Goal: Task Accomplishment & Management: Manage account settings

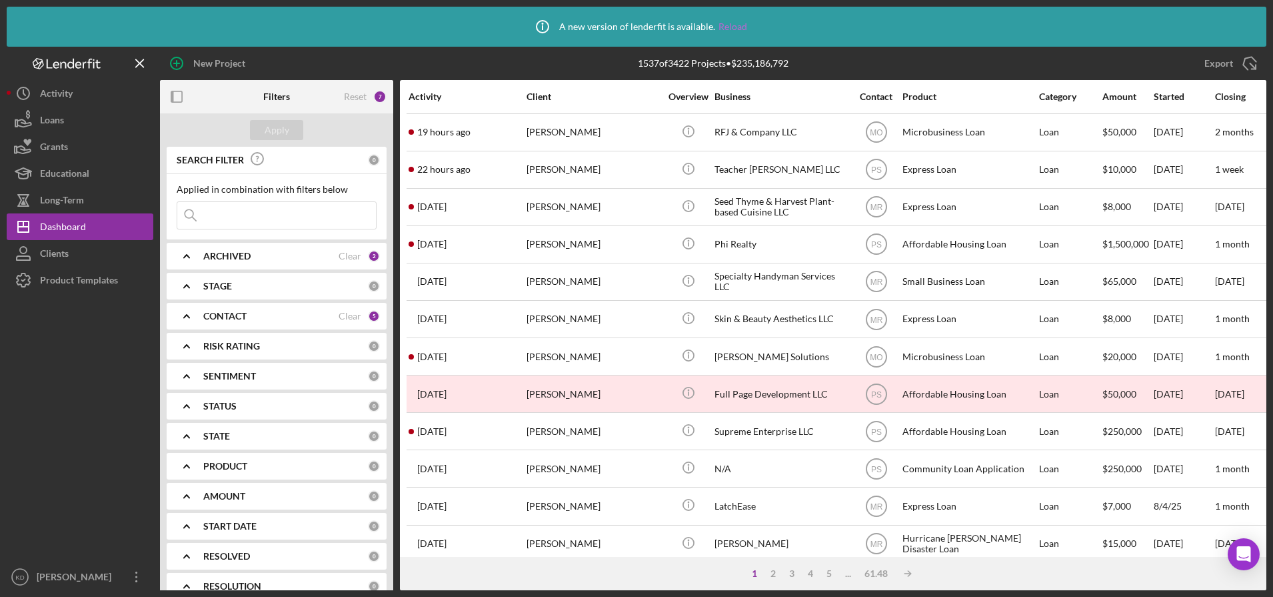
click at [732, 23] on link "Reload" at bounding box center [733, 26] width 29 height 11
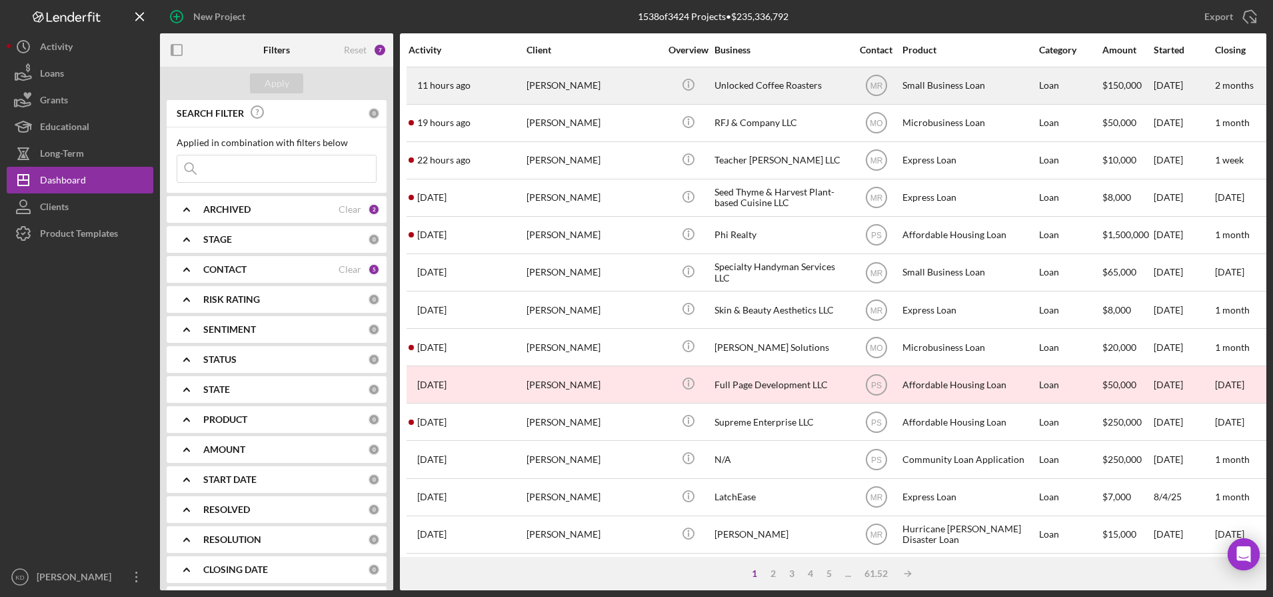
click at [605, 89] on div "Carlos Camargo" at bounding box center [593, 85] width 133 height 35
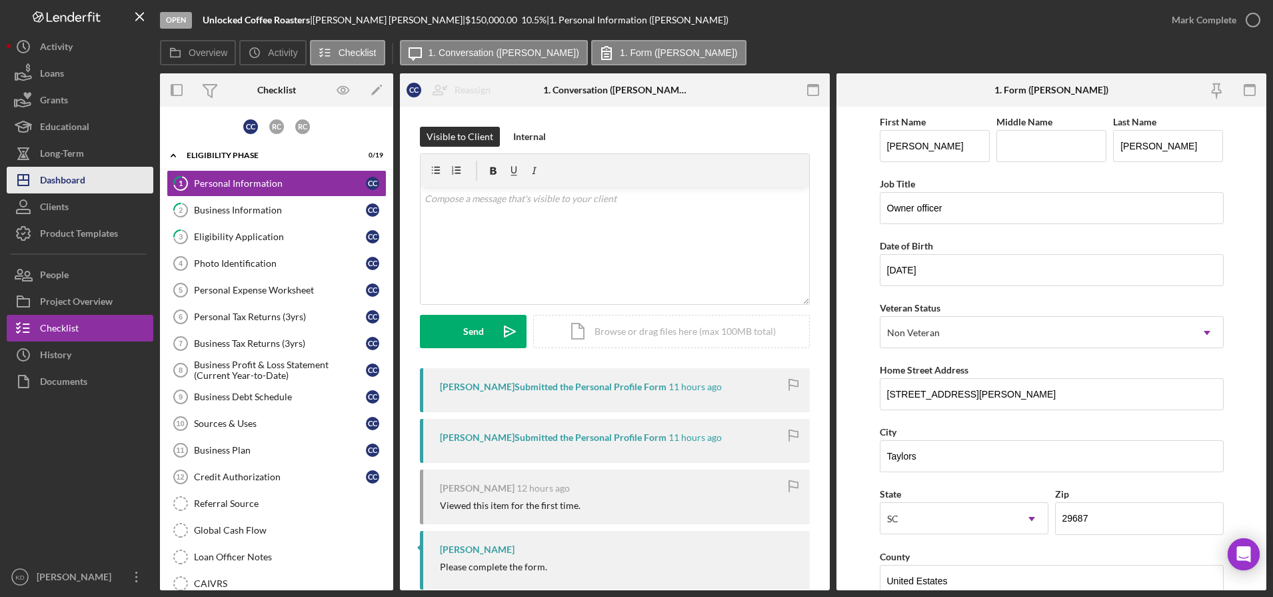
click at [91, 171] on button "Icon/Dashboard Dashboard" at bounding box center [80, 180] width 147 height 27
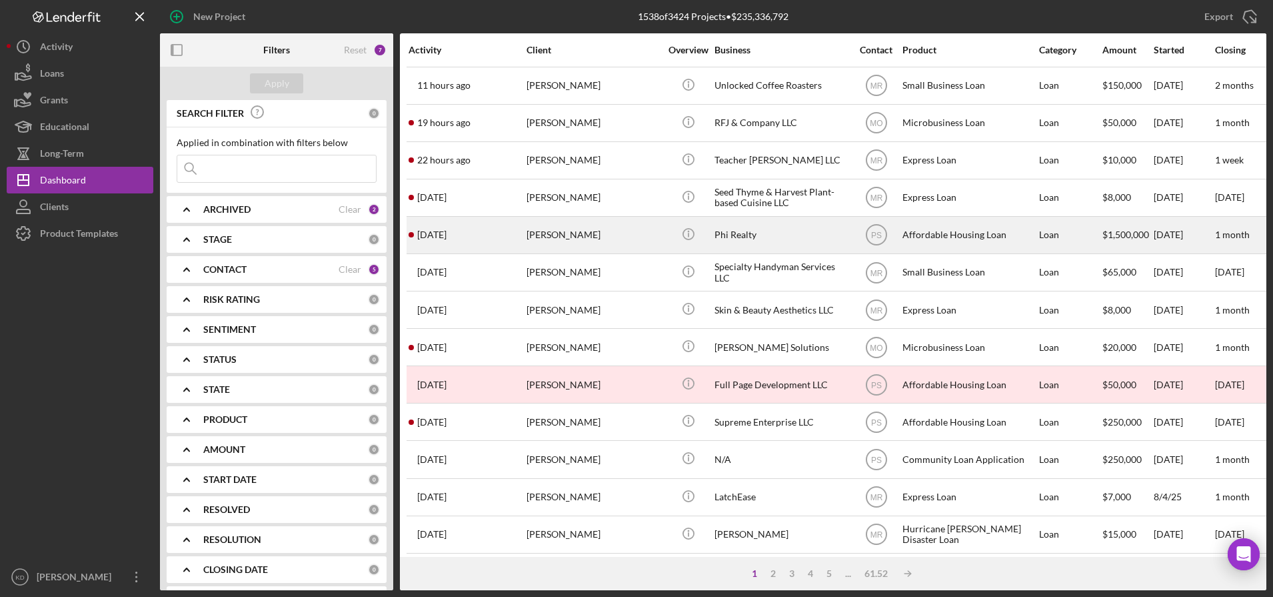
click at [583, 245] on div "[PERSON_NAME]" at bounding box center [593, 234] width 133 height 35
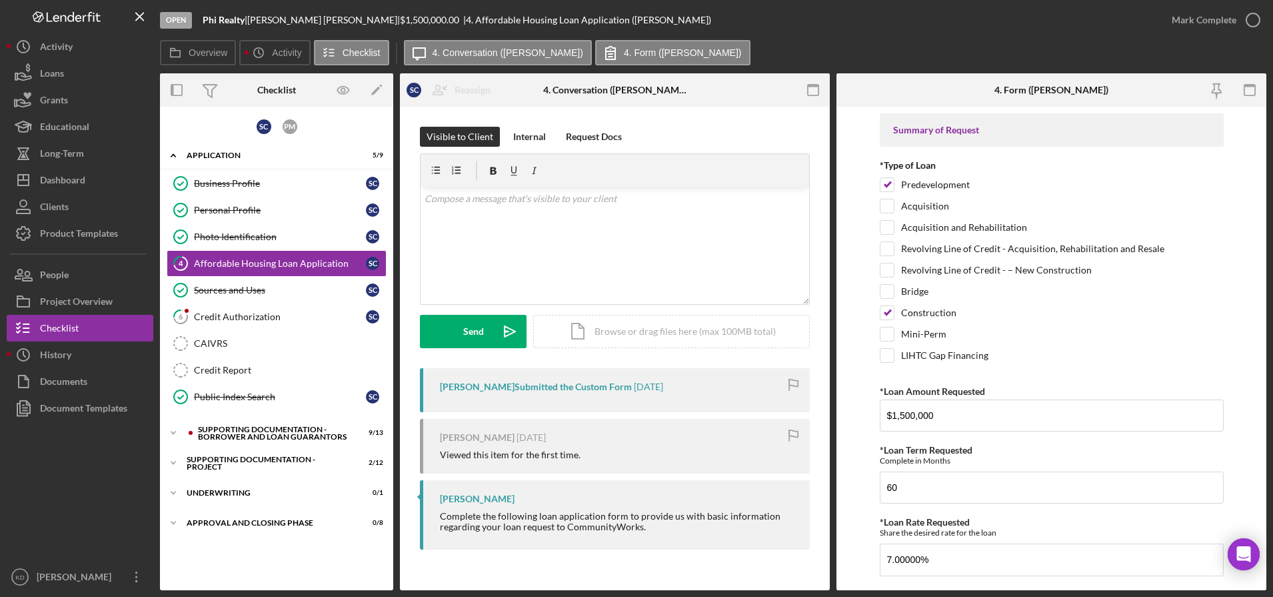
click at [263, 449] on div "S C P M Icon/Expander Application 5 / 9 Business Profile Business Profile S C P…" at bounding box center [276, 348] width 233 height 470
click at [260, 441] on div "Icon/Expander Supporting Documentation - Borrower and Loan Guarantors 9 / 13" at bounding box center [276, 432] width 233 height 27
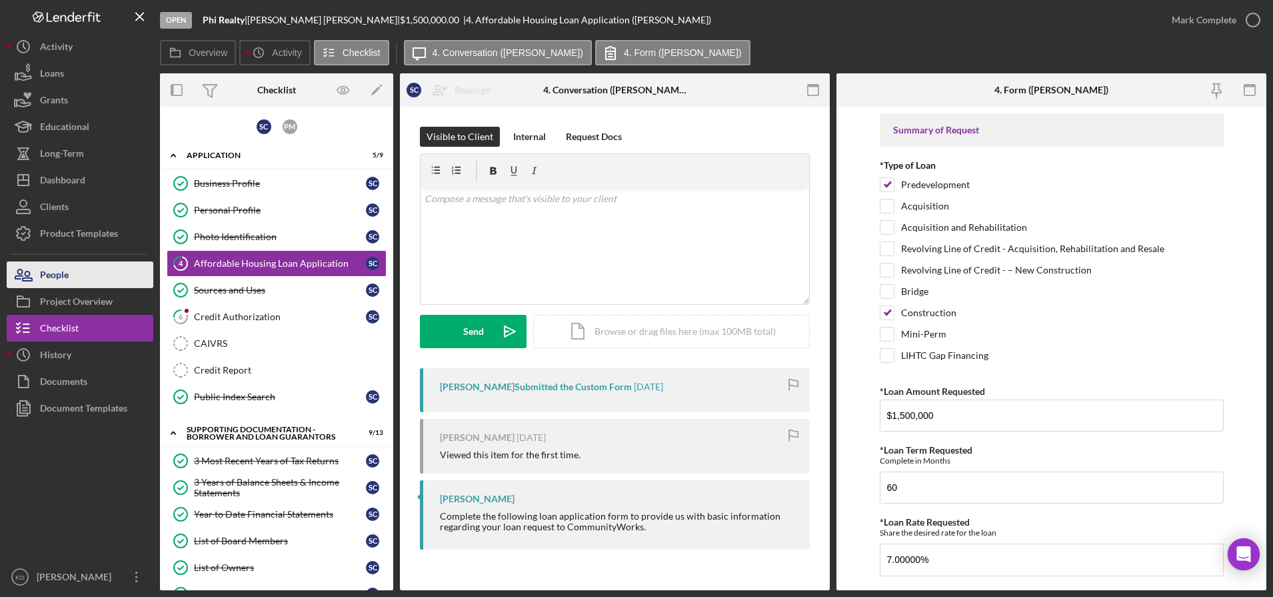
click at [103, 277] on button "People" at bounding box center [80, 274] width 147 height 27
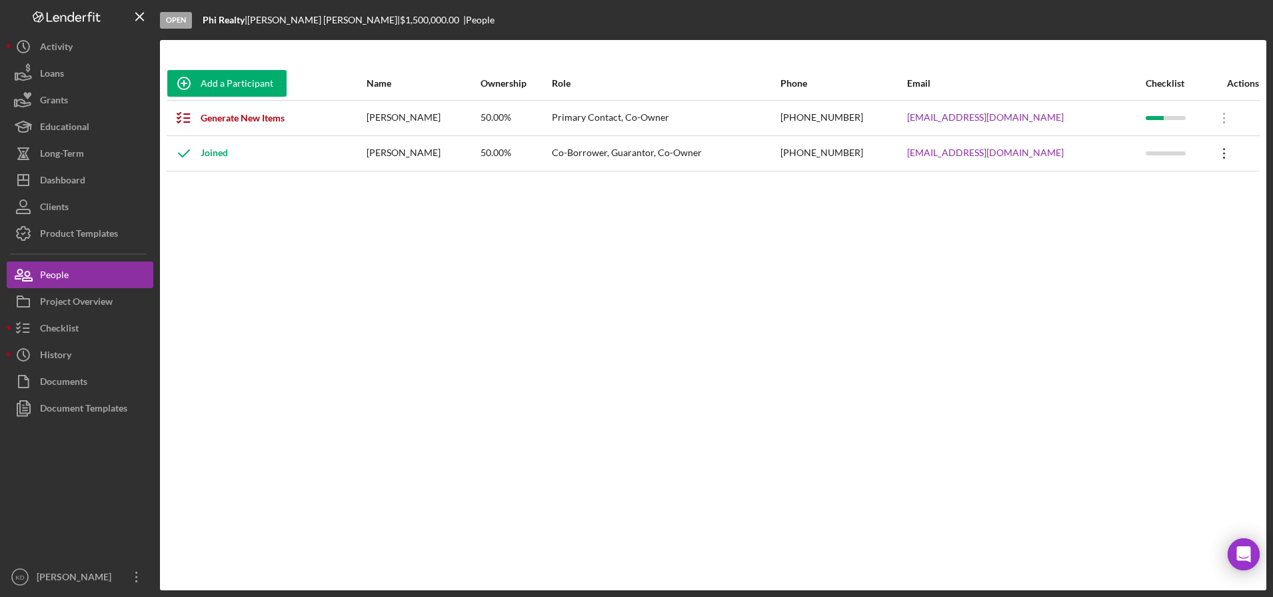
click at [1222, 154] on icon "Icon/Overflow" at bounding box center [1224, 153] width 33 height 33
click at [474, 301] on div "Add a Participant Name Ownership Role Phone Email Checklist Actions Generate Ne…" at bounding box center [713, 315] width 1106 height 497
click at [85, 304] on div "Project Overview" at bounding box center [76, 303] width 73 height 30
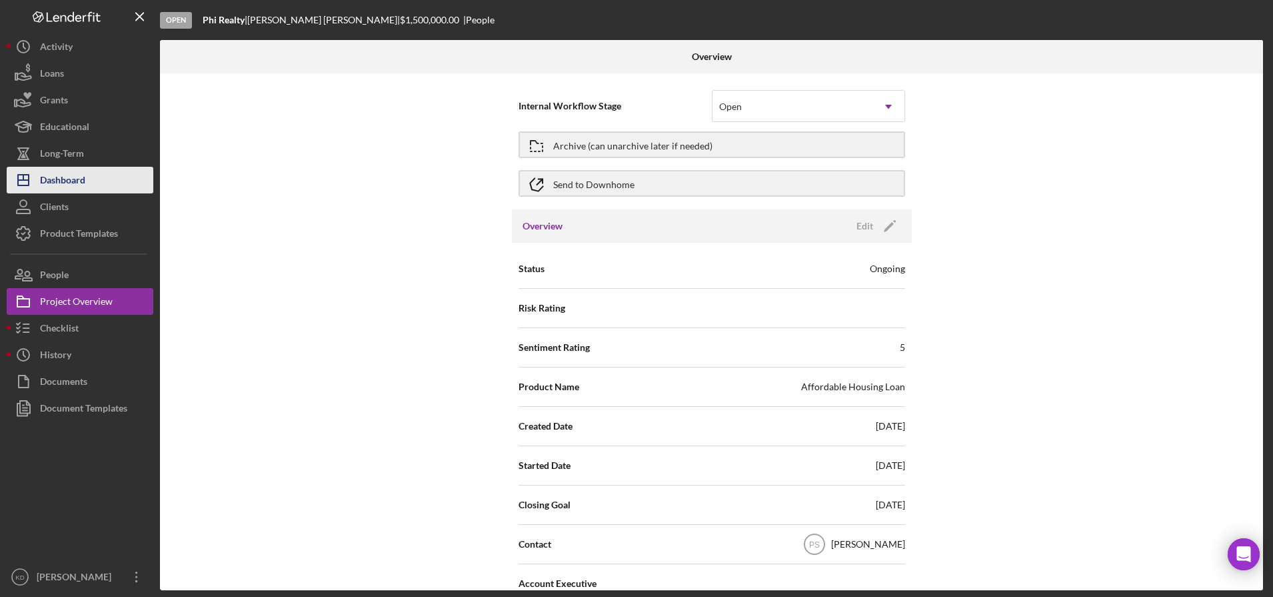
click at [81, 183] on div "Dashboard" at bounding box center [62, 182] width 45 height 30
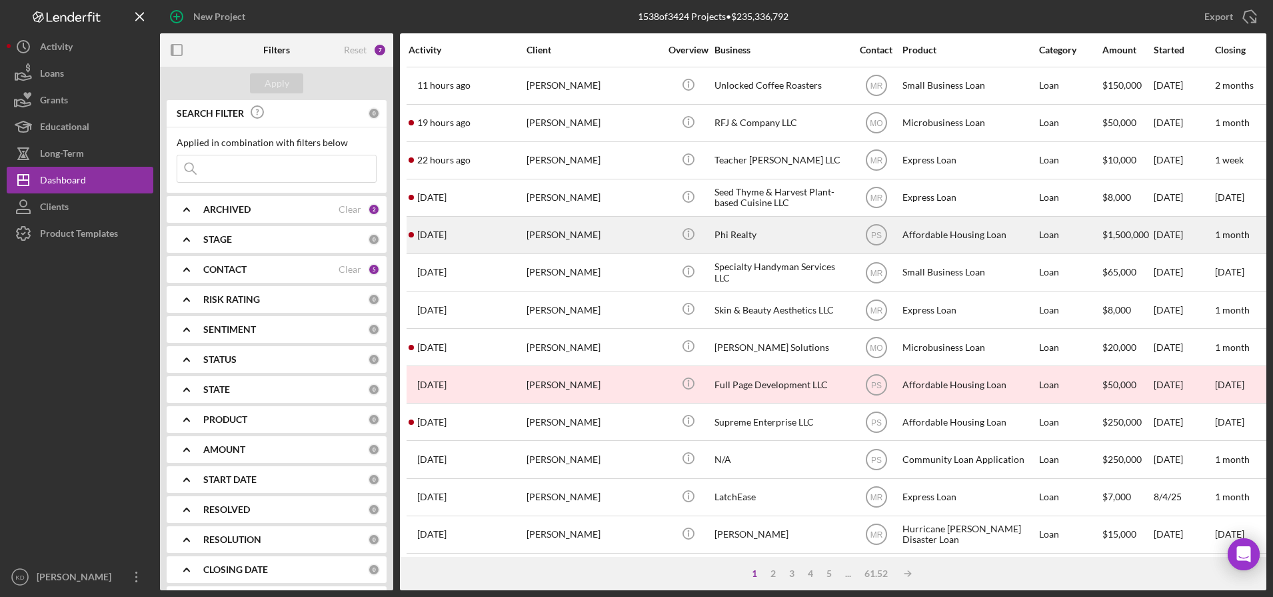
click at [619, 234] on div "[PERSON_NAME]" at bounding box center [593, 234] width 133 height 35
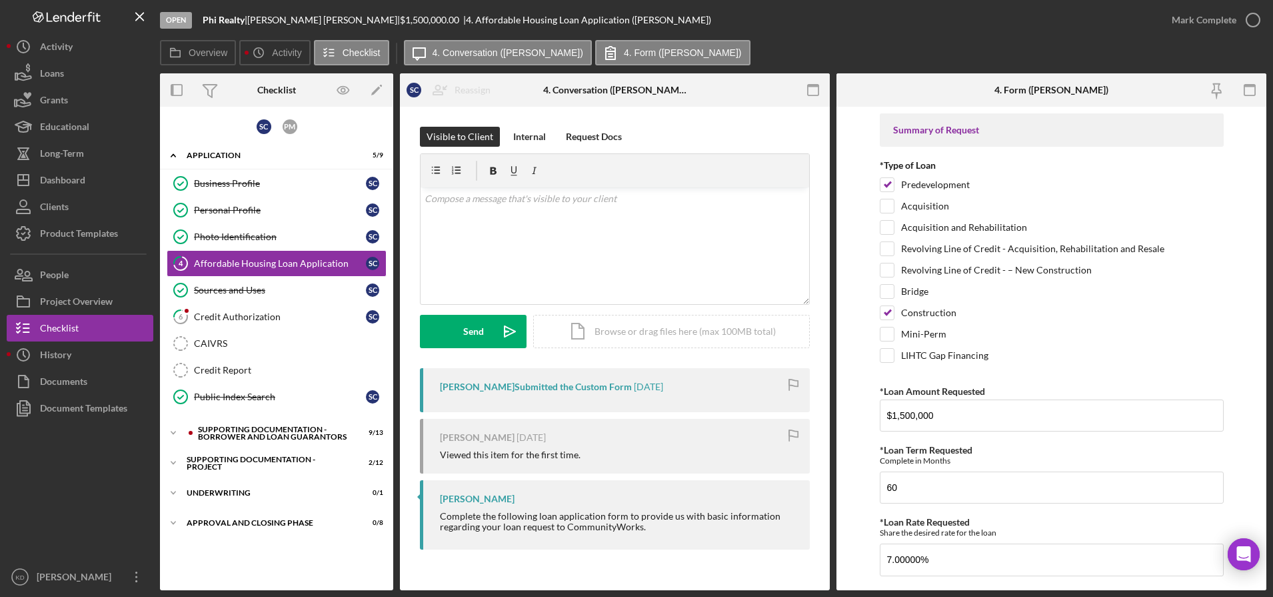
click at [67, 492] on div at bounding box center [80, 492] width 147 height 142
click at [89, 189] on button "Icon/Dashboard Dashboard" at bounding box center [80, 180] width 147 height 27
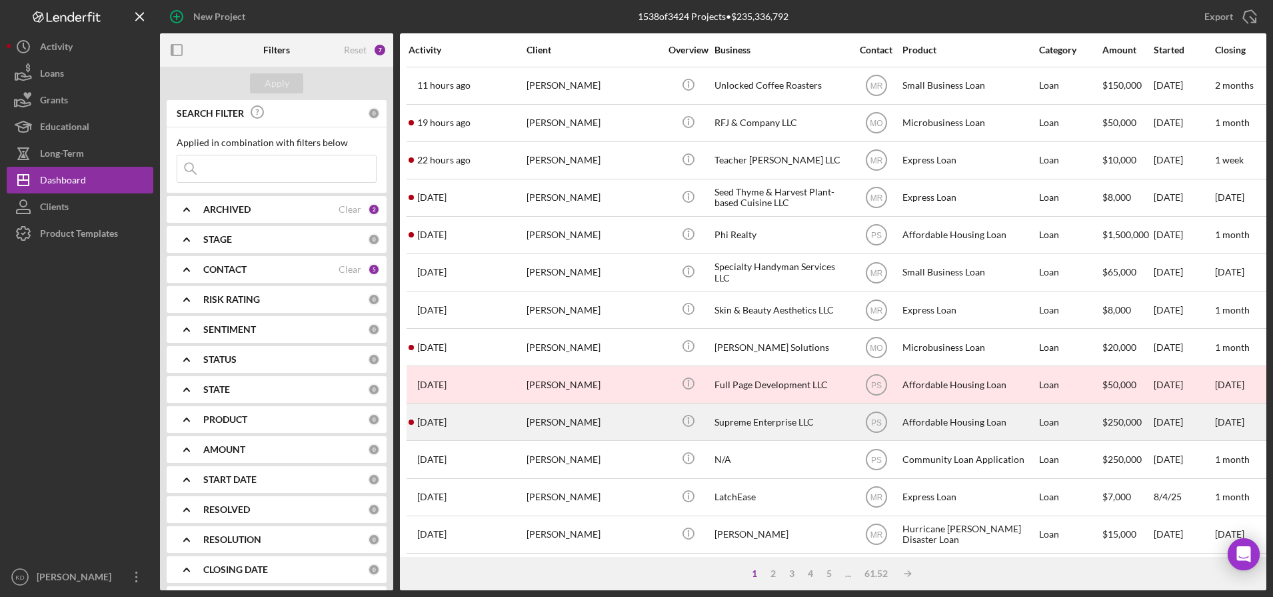
click at [621, 419] on div "[PERSON_NAME]" at bounding box center [593, 421] width 133 height 35
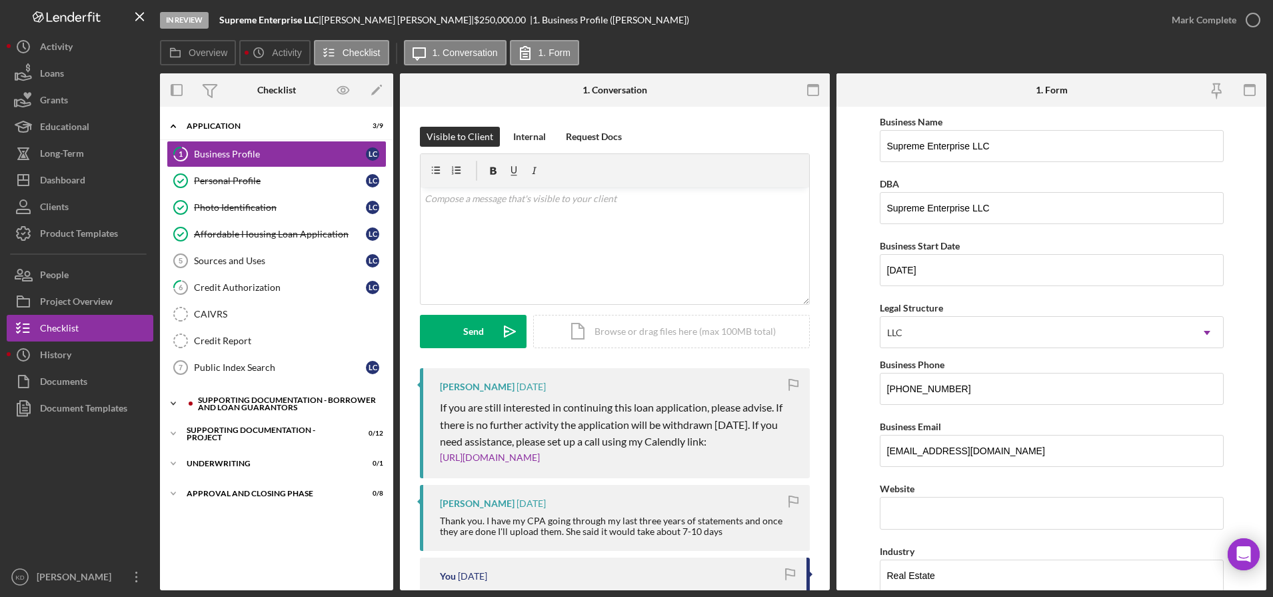
click at [246, 407] on div "Supporting Documentation - Borrower and Loan Guarantors" at bounding box center [287, 403] width 179 height 15
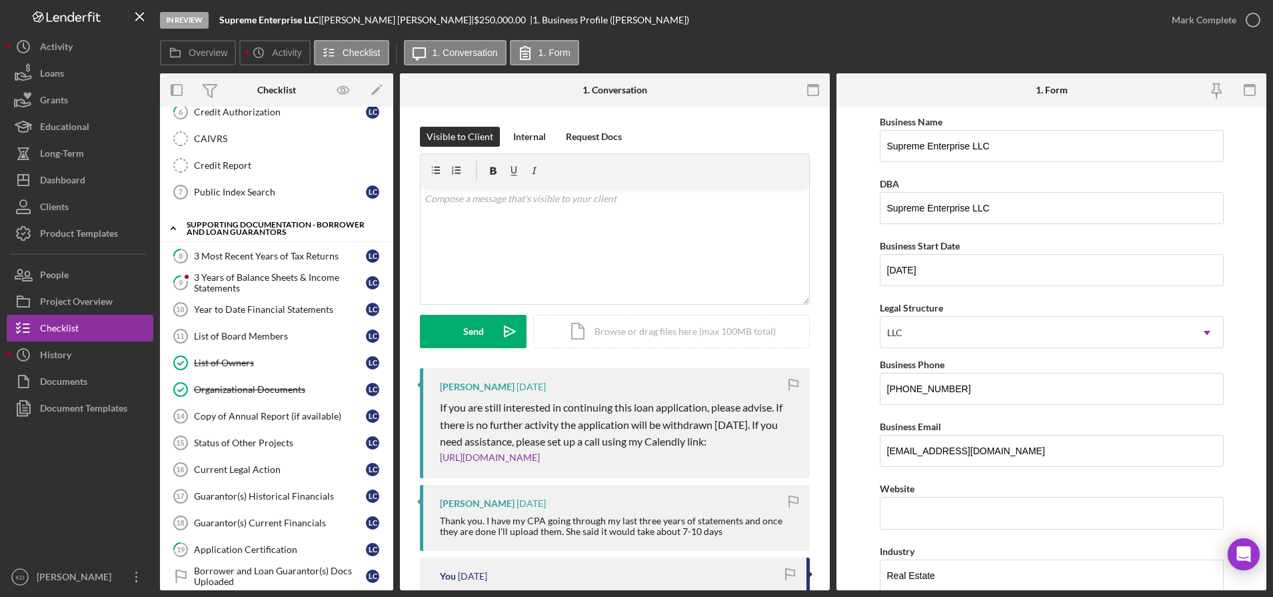
scroll to position [176, 0]
click at [236, 278] on div "3 Years of Balance Sheets & Income Statements" at bounding box center [280, 281] width 172 height 21
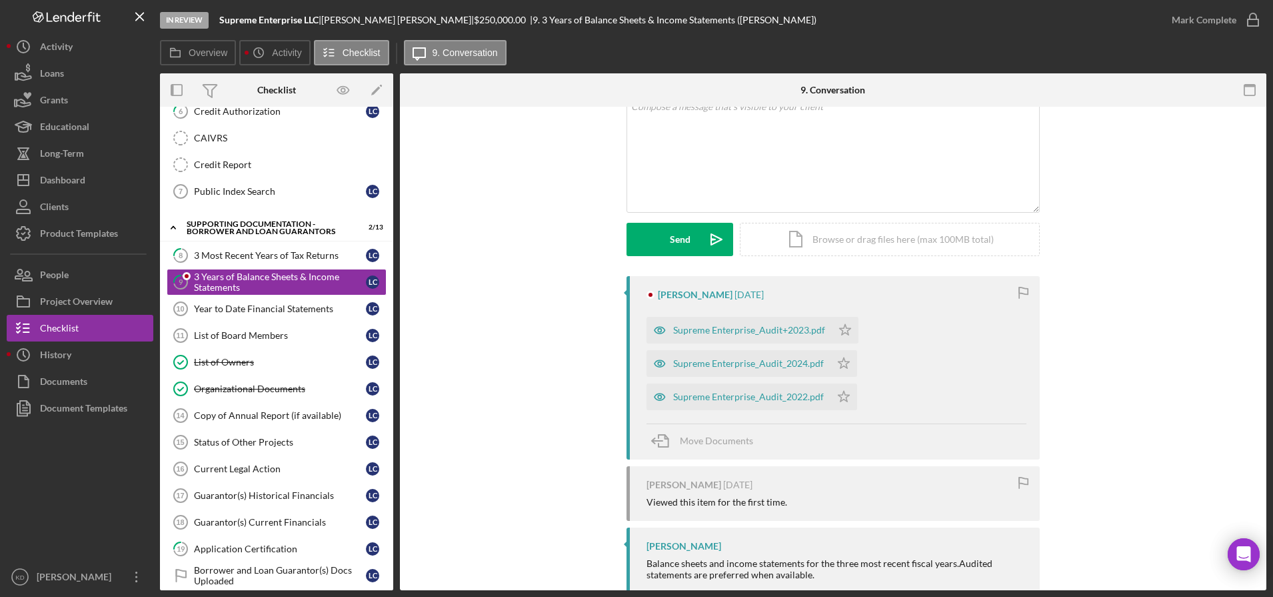
scroll to position [93, 0]
click at [808, 366] on div "Supreme Enterprise_Audit_2024.pdf" at bounding box center [748, 362] width 151 height 11
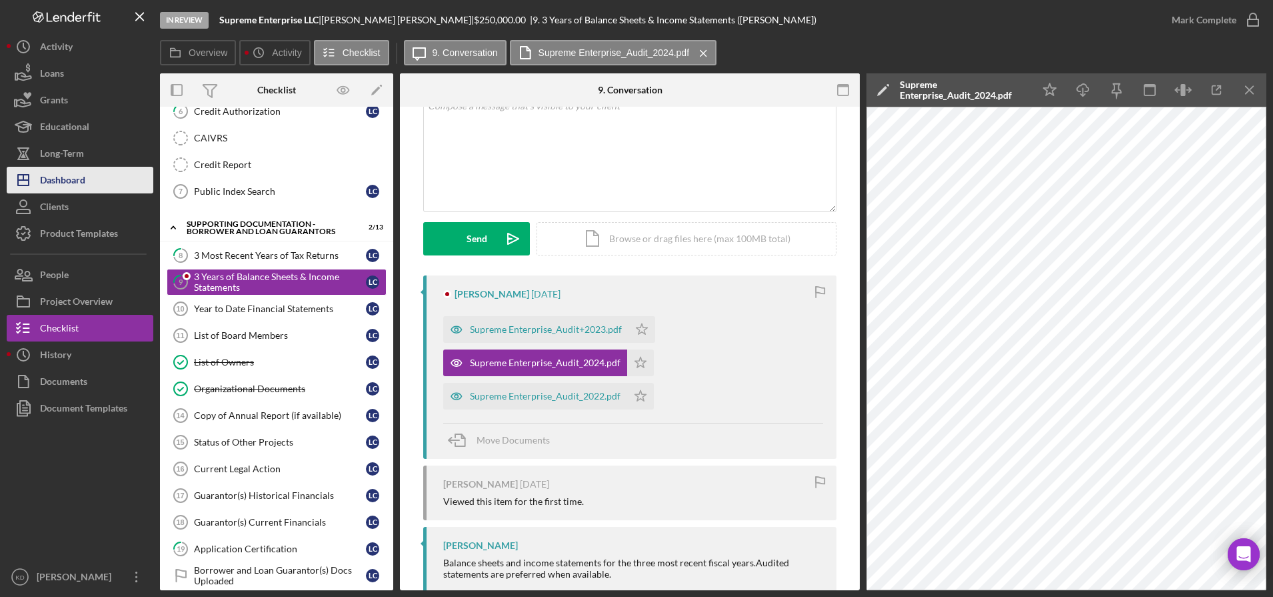
click at [98, 173] on button "Icon/Dashboard Dashboard" at bounding box center [80, 180] width 147 height 27
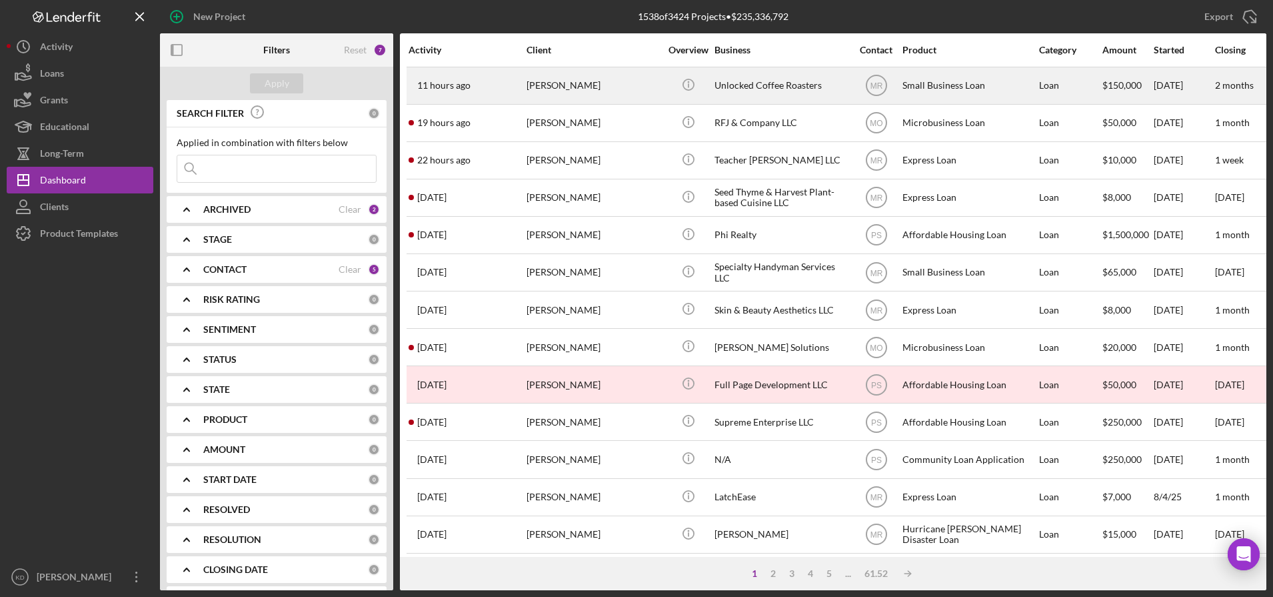
click at [760, 85] on div "Unlocked Coffee Roasters" at bounding box center [781, 85] width 133 height 35
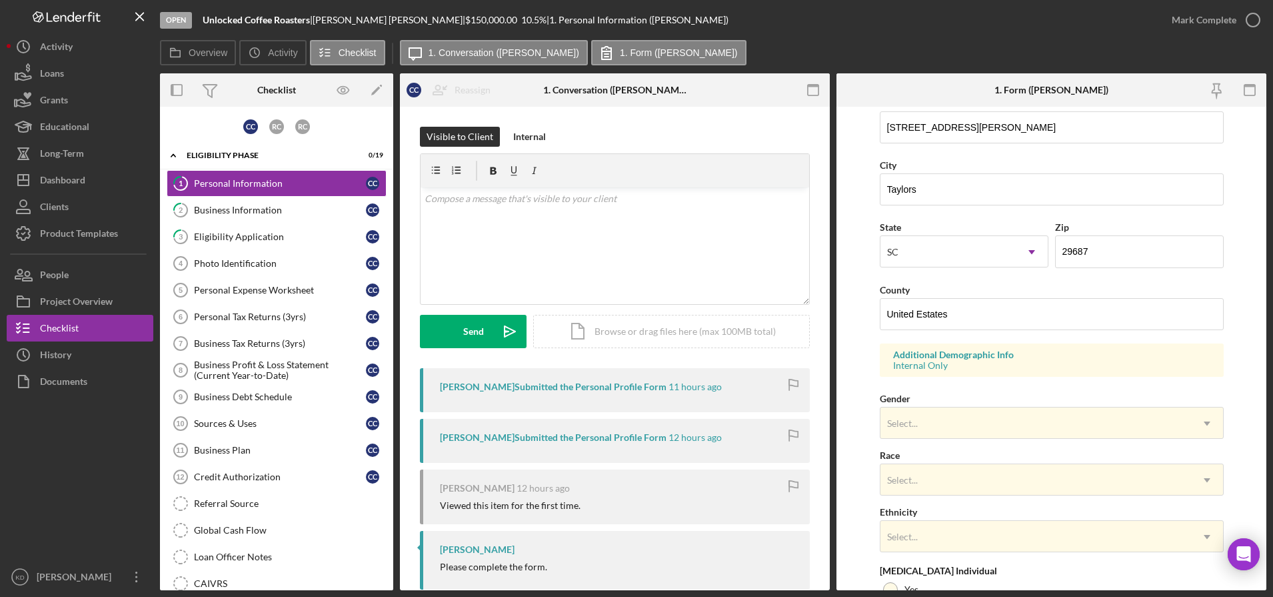
scroll to position [407, 0]
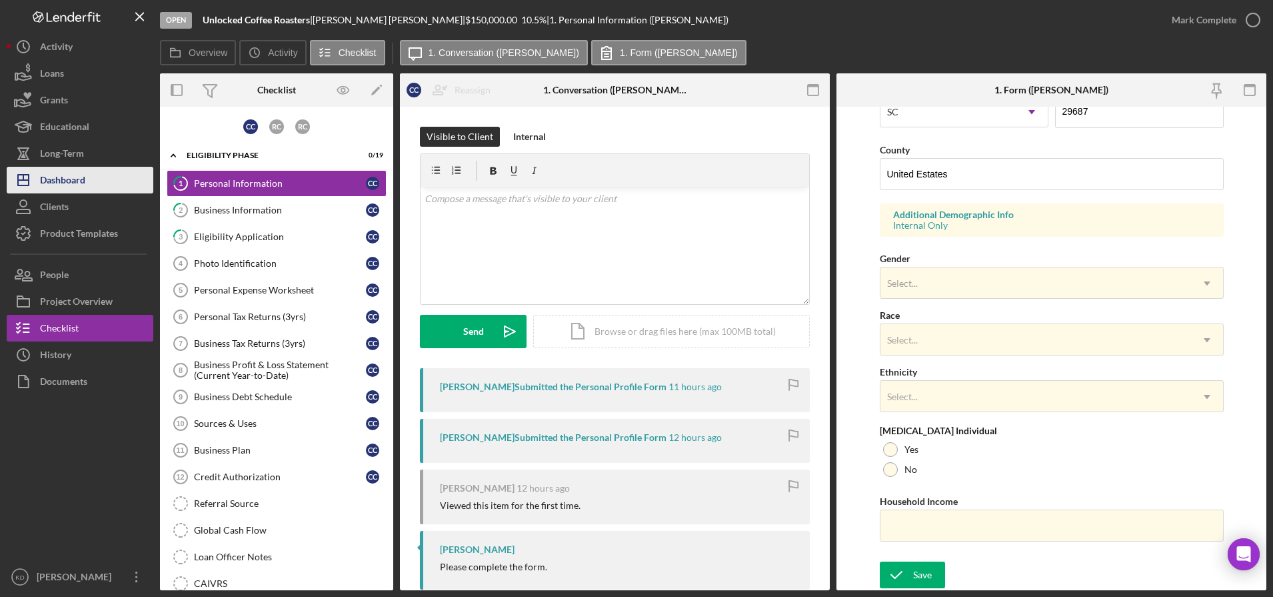
click at [55, 177] on div "Dashboard" at bounding box center [62, 182] width 45 height 30
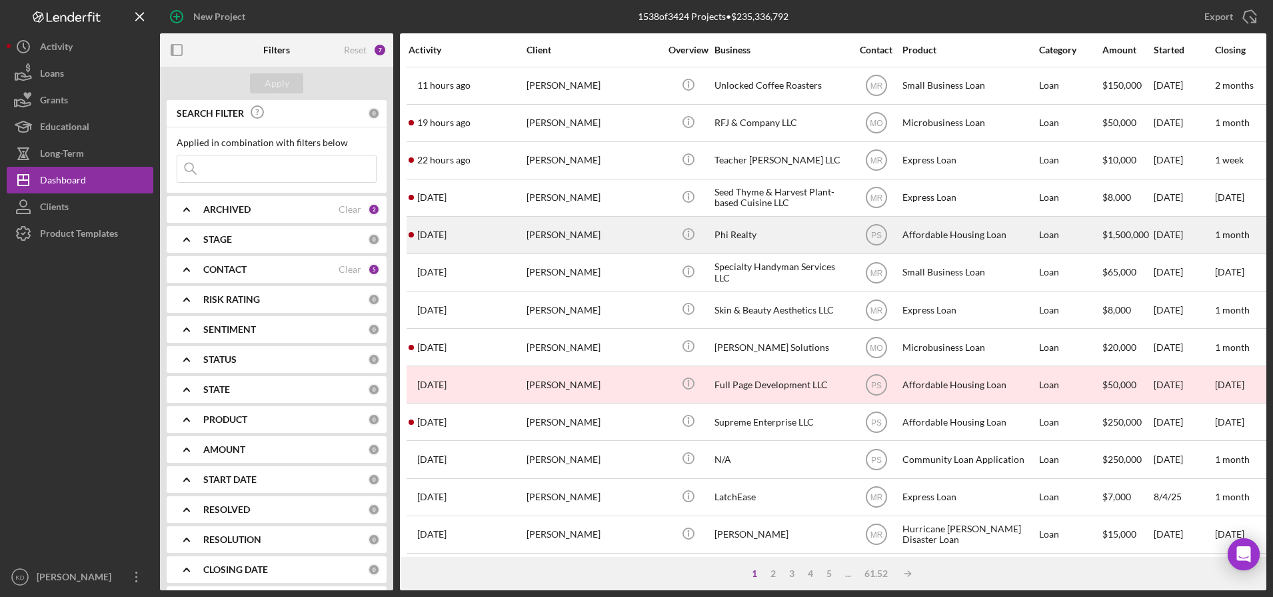
click at [575, 229] on div "[PERSON_NAME]" at bounding box center [593, 234] width 133 height 35
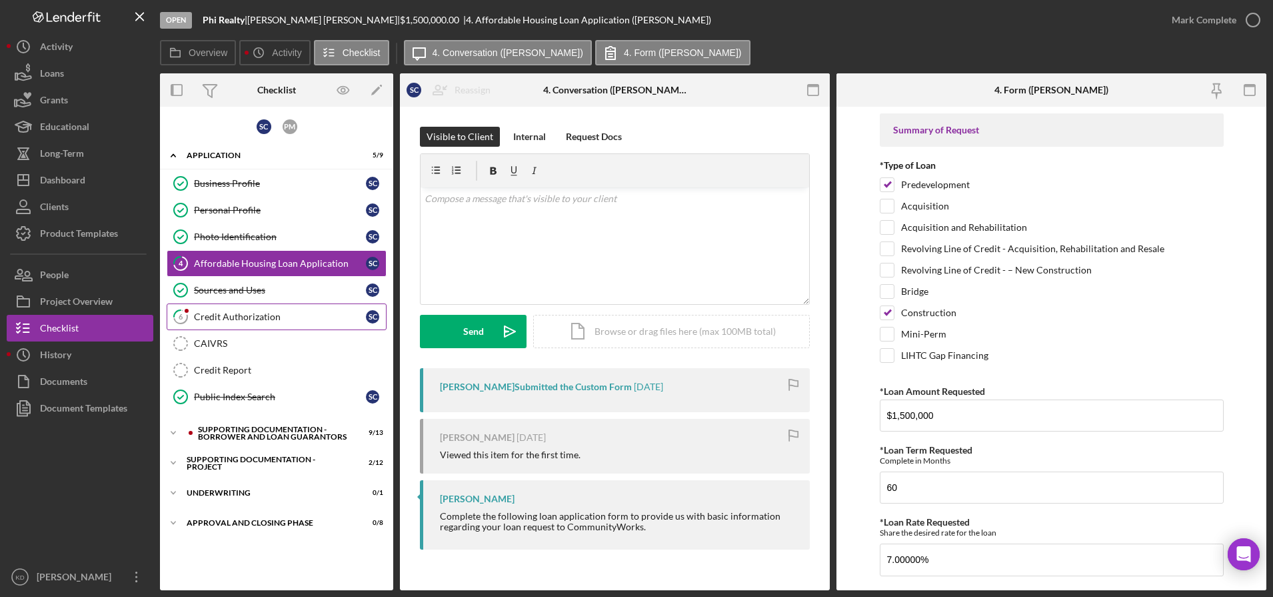
click at [263, 314] on div "Credit Authorization" at bounding box center [280, 316] width 172 height 11
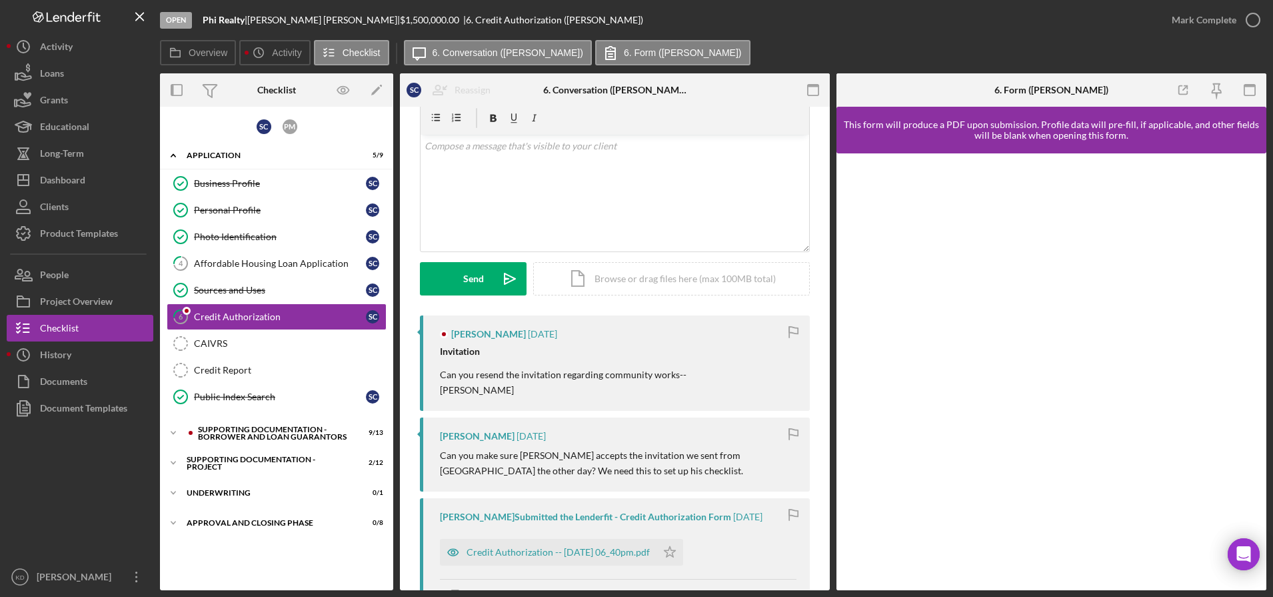
scroll to position [53, 0]
click at [376, 93] on icon "Icon/Edit" at bounding box center [377, 90] width 30 height 30
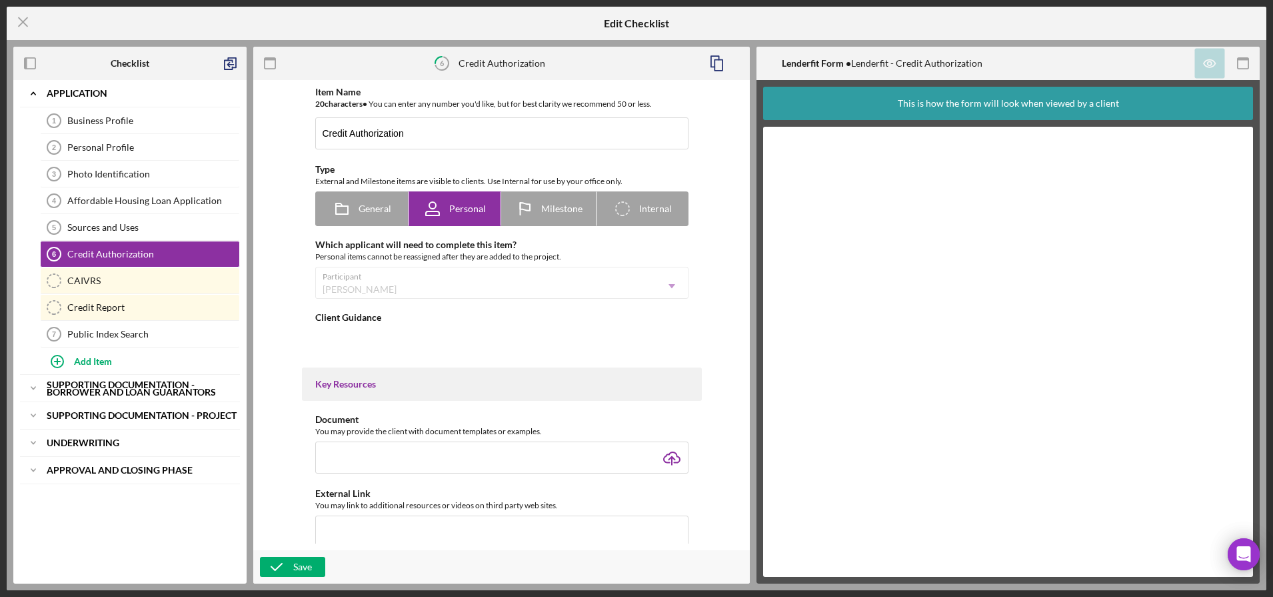
type textarea "<div>While CommunityWorks does use credit history as a part of its loan underwr…"
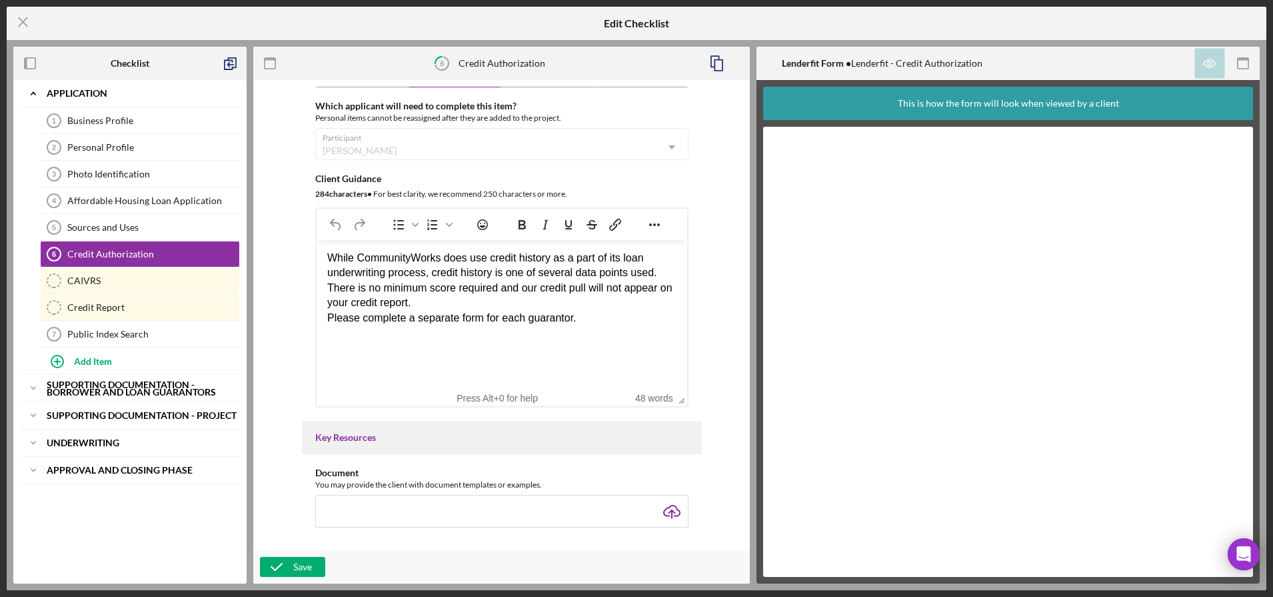
scroll to position [139, 0]
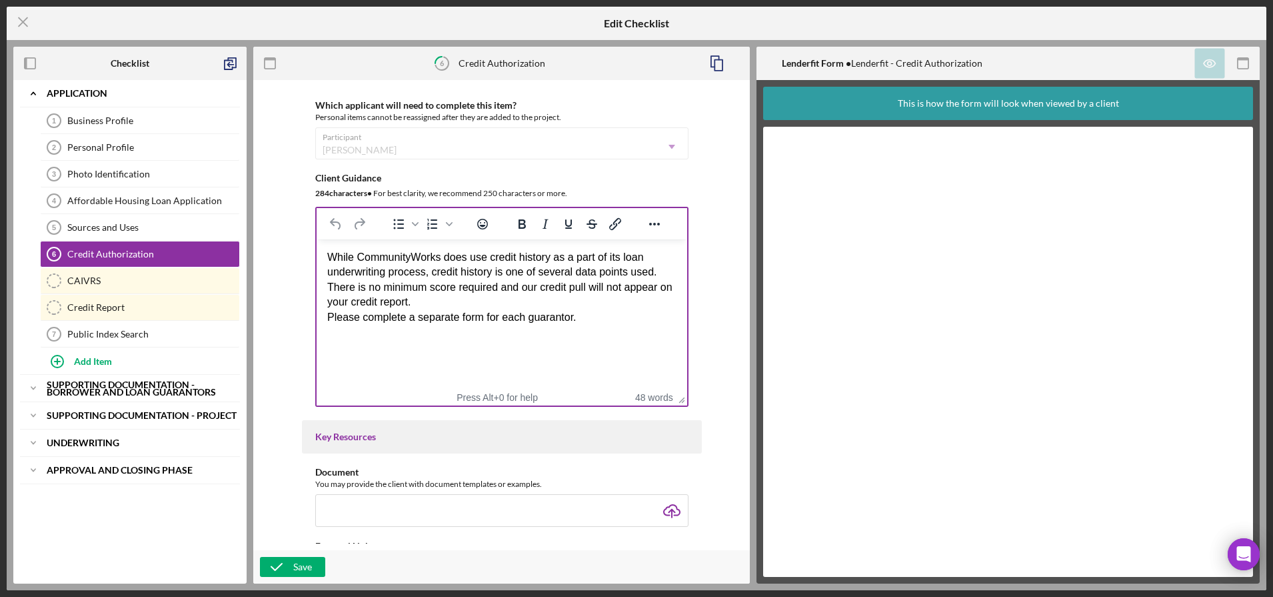
click at [483, 307] on div "While CommunityWorks does use credit history as a part of its loan underwriting…" at bounding box center [501, 280] width 349 height 60
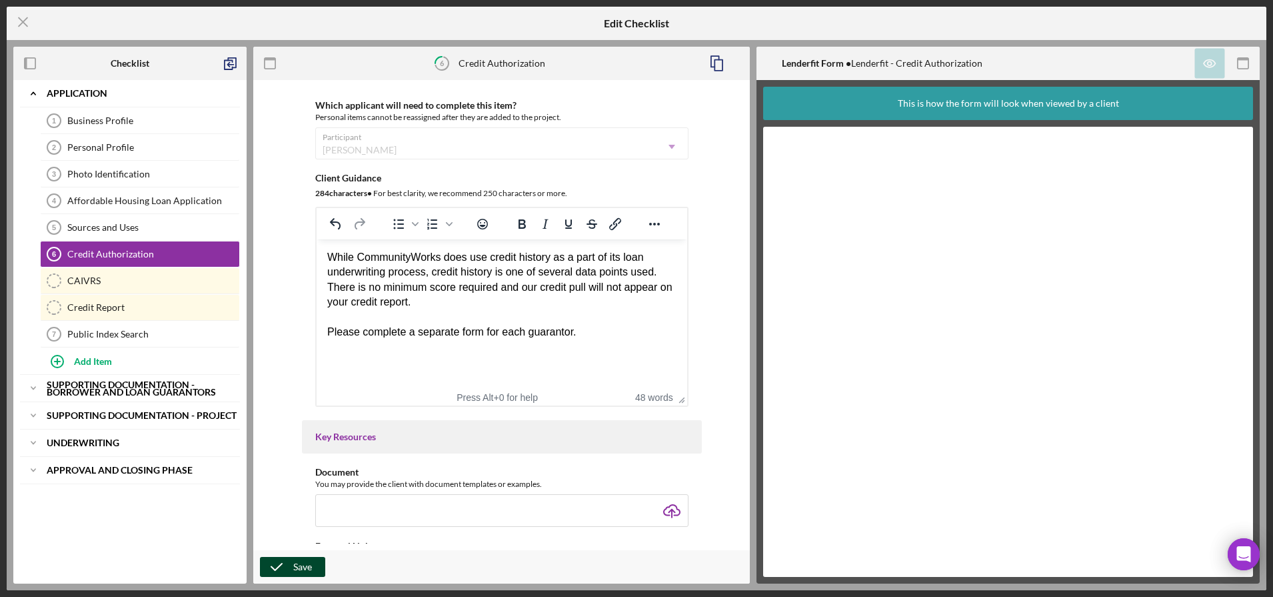
click at [285, 565] on icon "button" at bounding box center [276, 566] width 33 height 33
click at [734, 545] on div "Item Name 20 character s • You can enter any number you'd like, but for best cl…" at bounding box center [501, 331] width 497 height 503
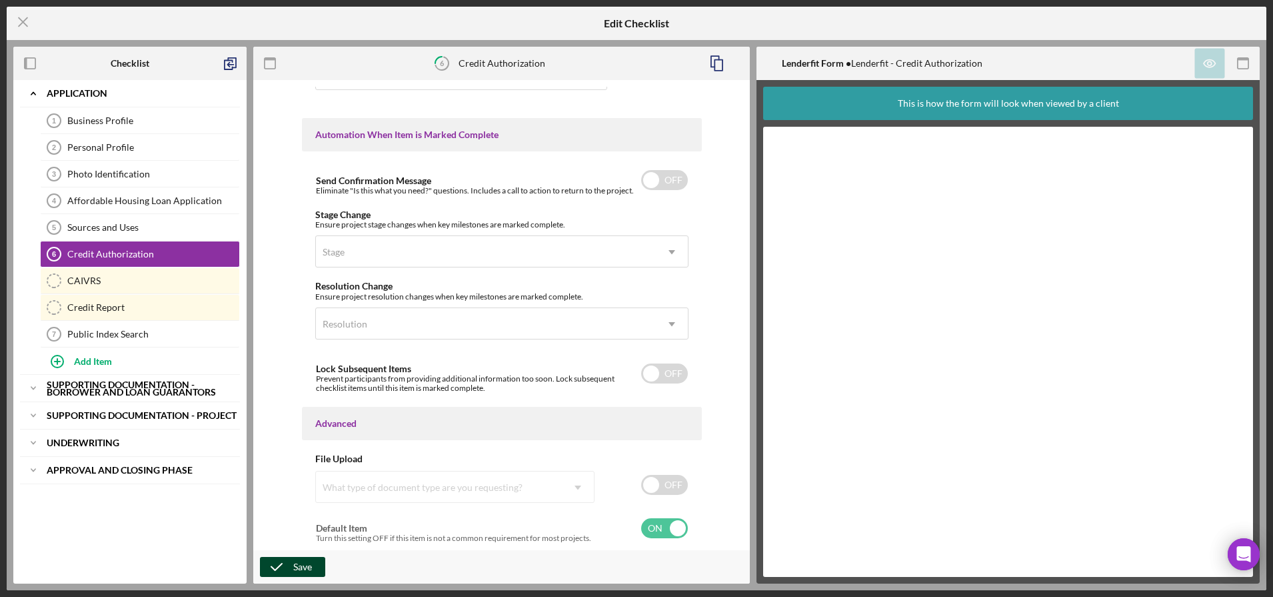
scroll to position [0, 0]
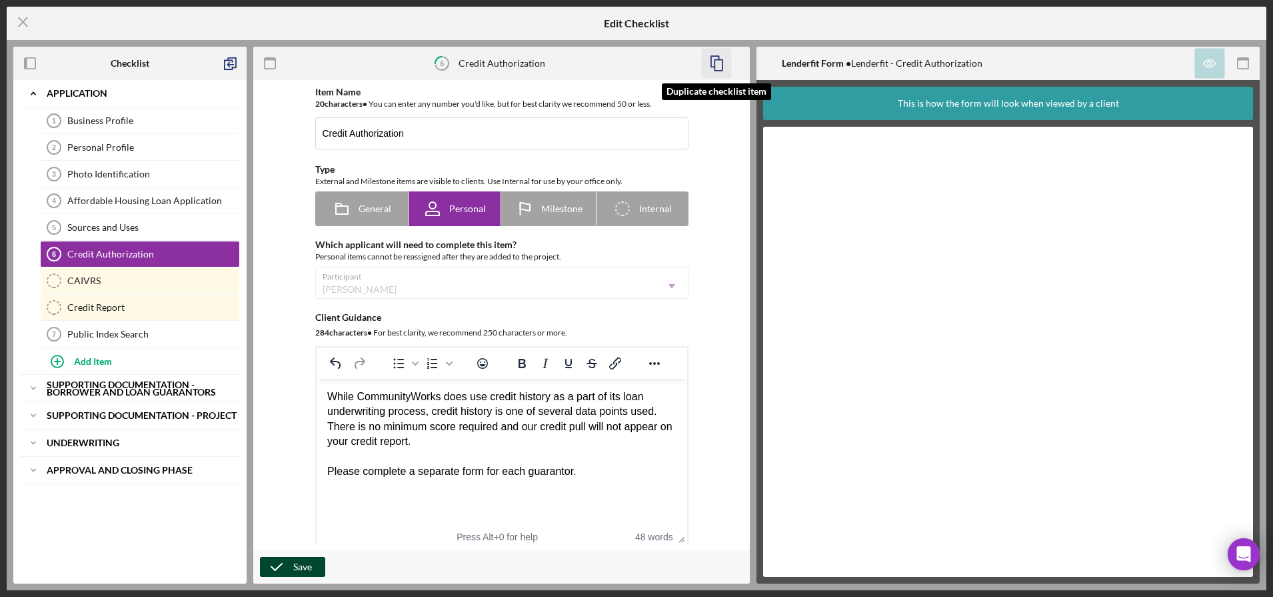
click at [719, 63] on icon "button" at bounding box center [717, 64] width 30 height 30
click at [723, 243] on div "Item Name 20 character s • You can enter any number you'd like, but for best cl…" at bounding box center [501, 315] width 483 height 457
click at [279, 568] on icon "button" at bounding box center [276, 566] width 33 height 33
click at [139, 146] on div "Personal Profile" at bounding box center [153, 147] width 172 height 11
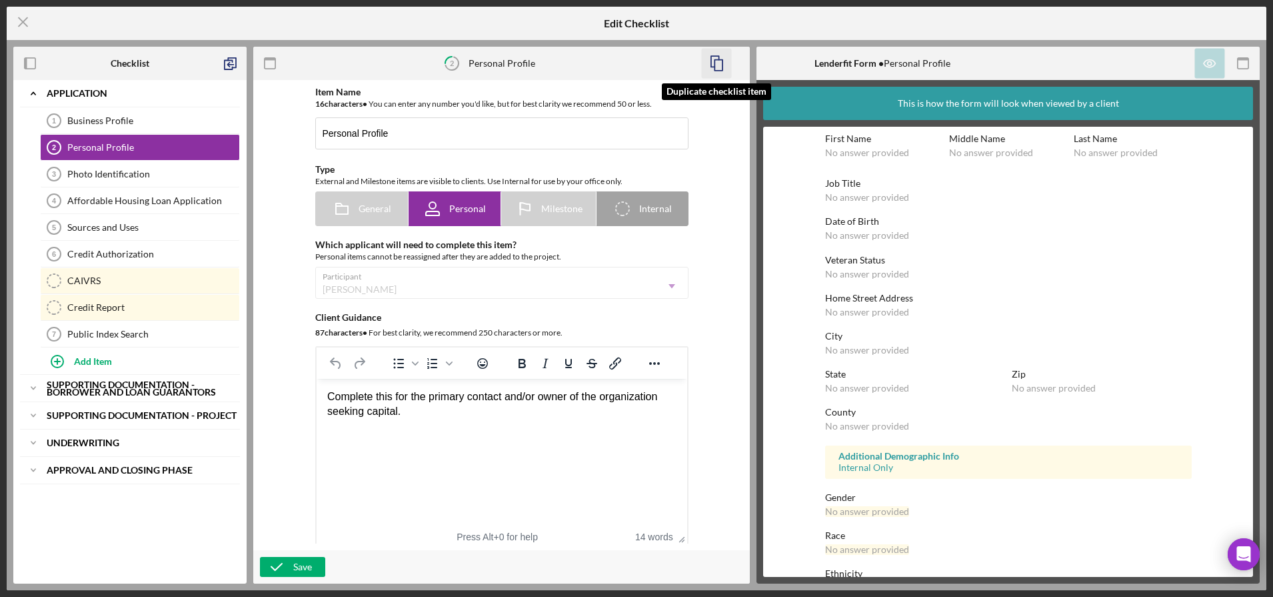
click at [713, 63] on icon "button" at bounding box center [717, 64] width 30 height 30
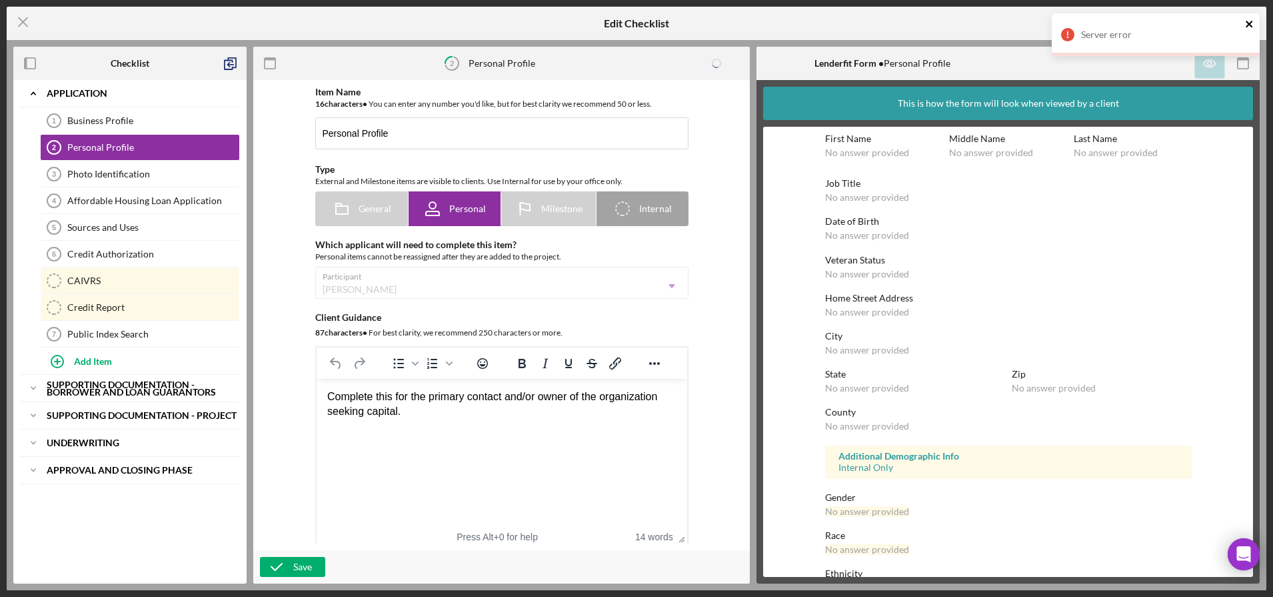
click at [1248, 23] on icon "close" at bounding box center [1249, 24] width 7 height 7
click at [759, 509] on div "This is how the form will look when viewed by a client First Name No answer pro…" at bounding box center [1008, 331] width 503 height 503
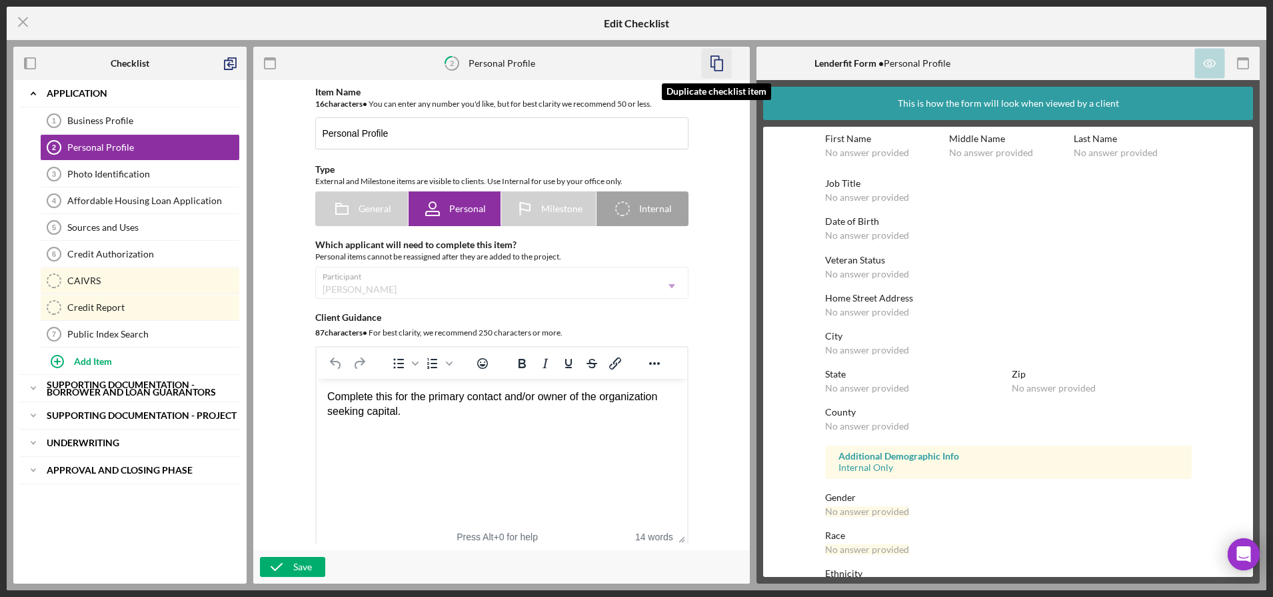
click at [718, 68] on icon "button" at bounding box center [717, 64] width 30 height 30
click at [759, 505] on div "This is how the form will look when viewed by a client First Name No answer pro…" at bounding box center [1008, 331] width 503 height 503
click at [1240, 548] on icon "Open Intercom Messenger" at bounding box center [1243, 553] width 15 height 17
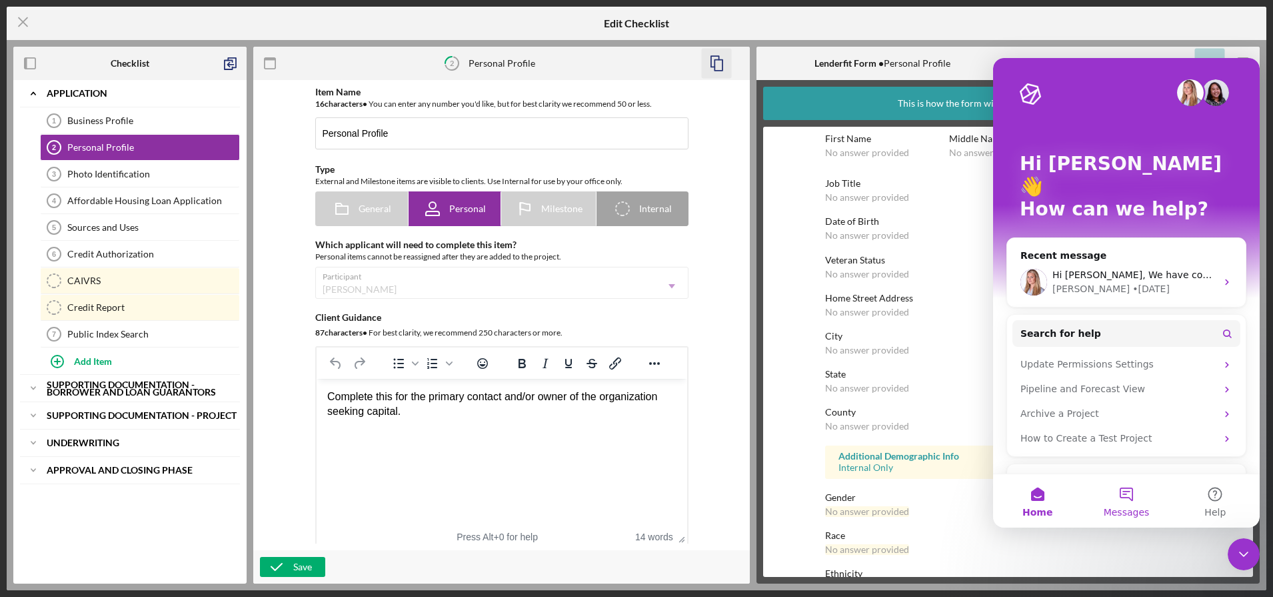
click at [1132, 498] on button "Messages" at bounding box center [1126, 500] width 89 height 53
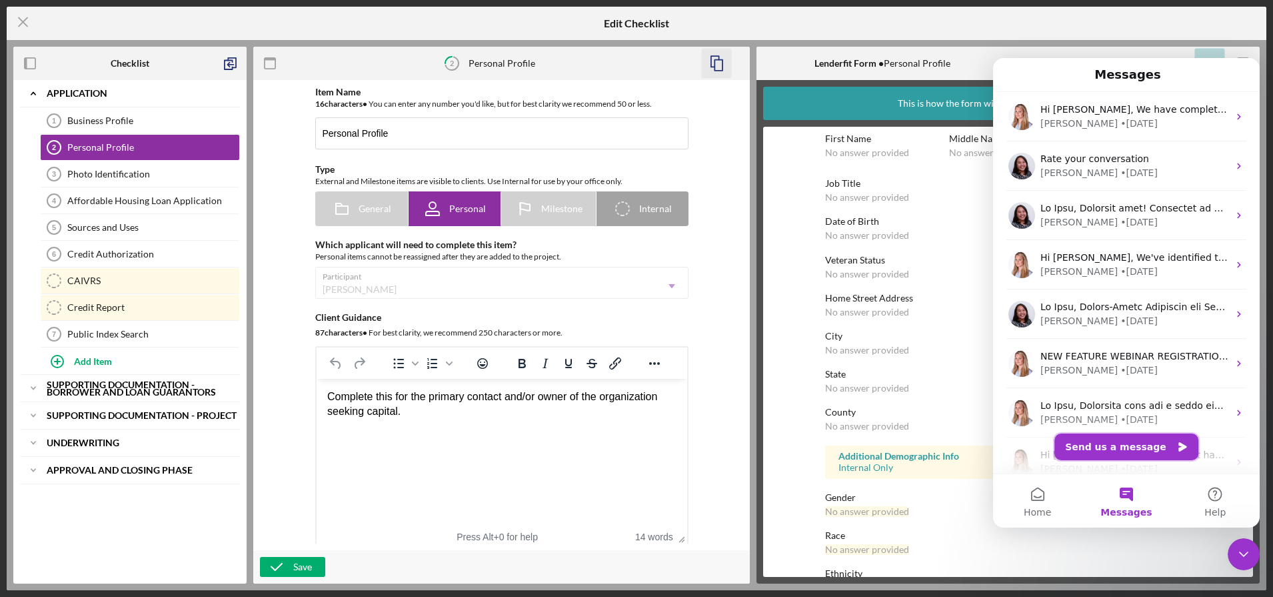
click at [1125, 443] on button "Send us a message" at bounding box center [1126, 446] width 144 height 27
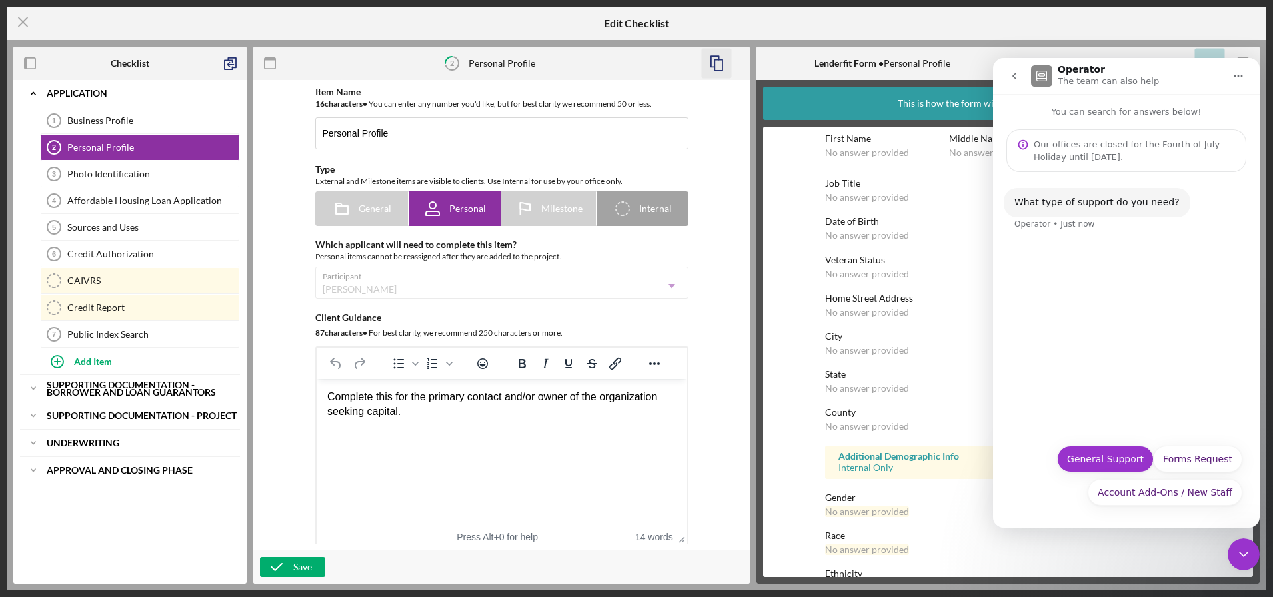
click at [1116, 459] on button "General Support" at bounding box center [1105, 458] width 97 height 27
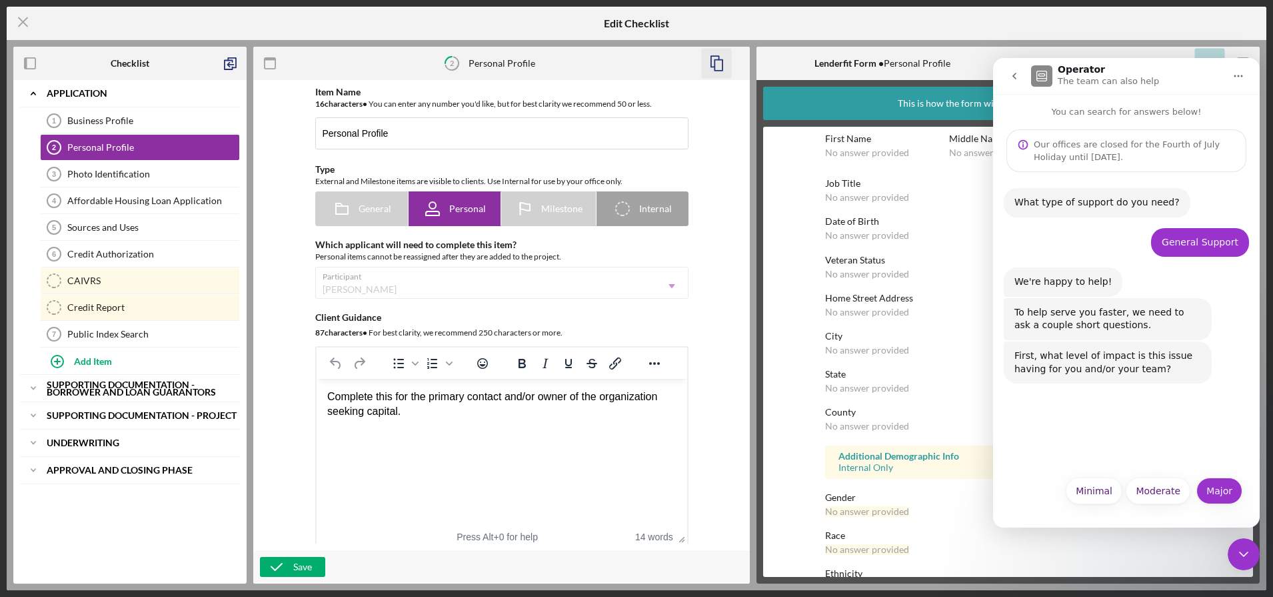
click at [1220, 495] on button "Major" at bounding box center [1219, 490] width 46 height 27
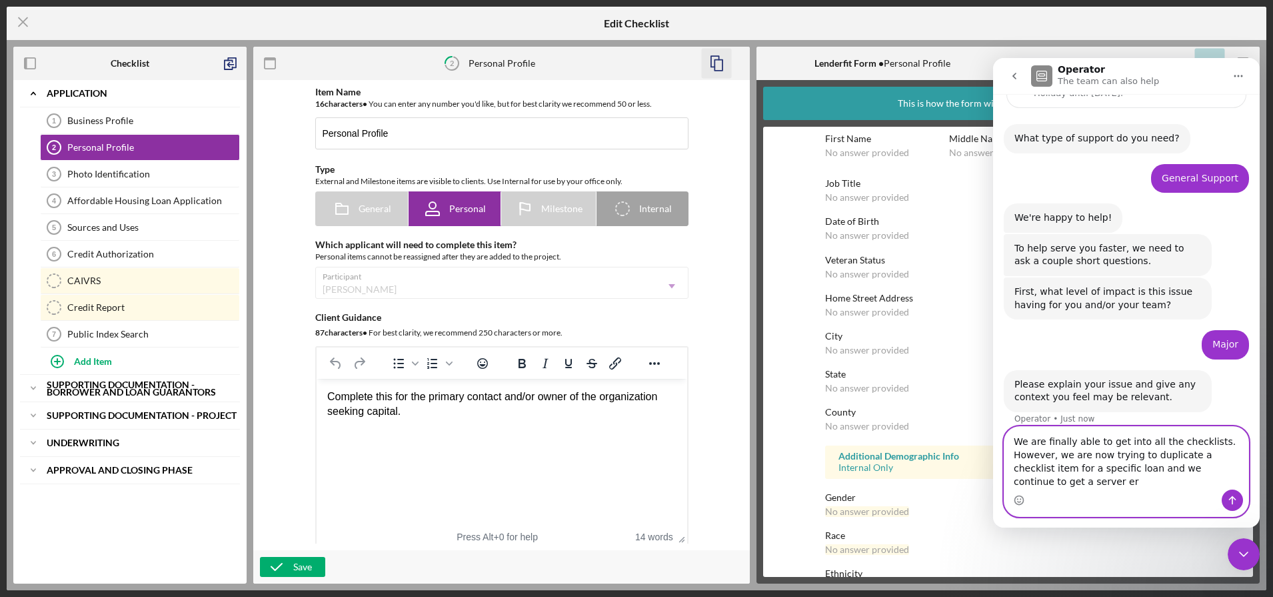
scroll to position [77, 0]
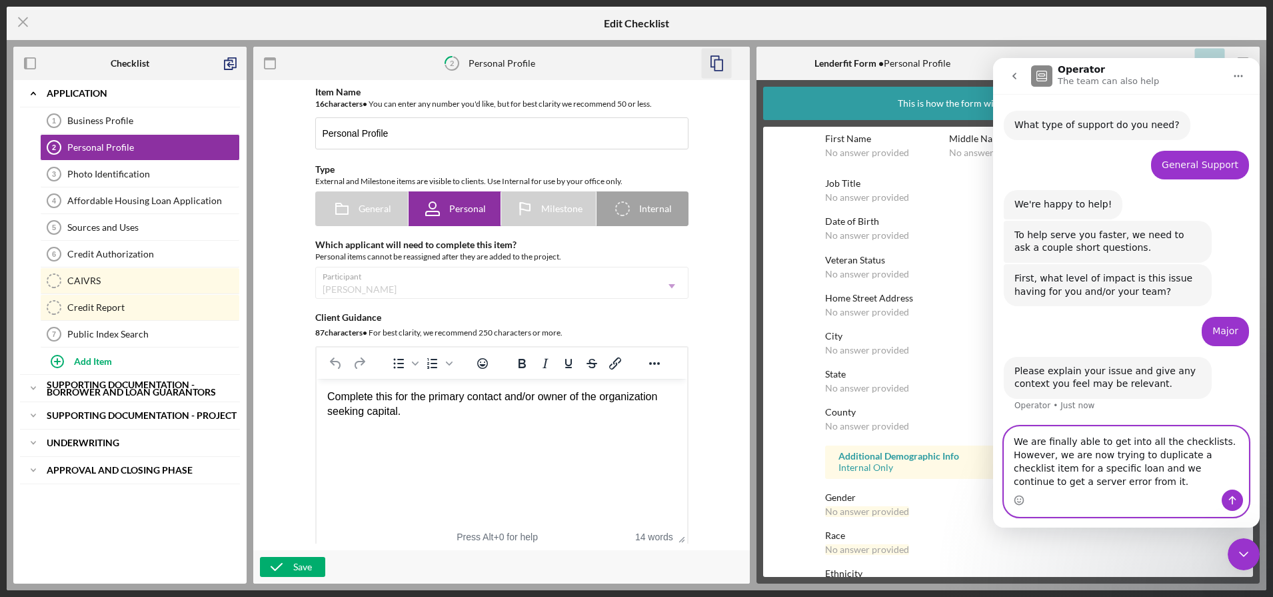
type textarea "We are finally able to get into all the checklists. However, we are now trying …"
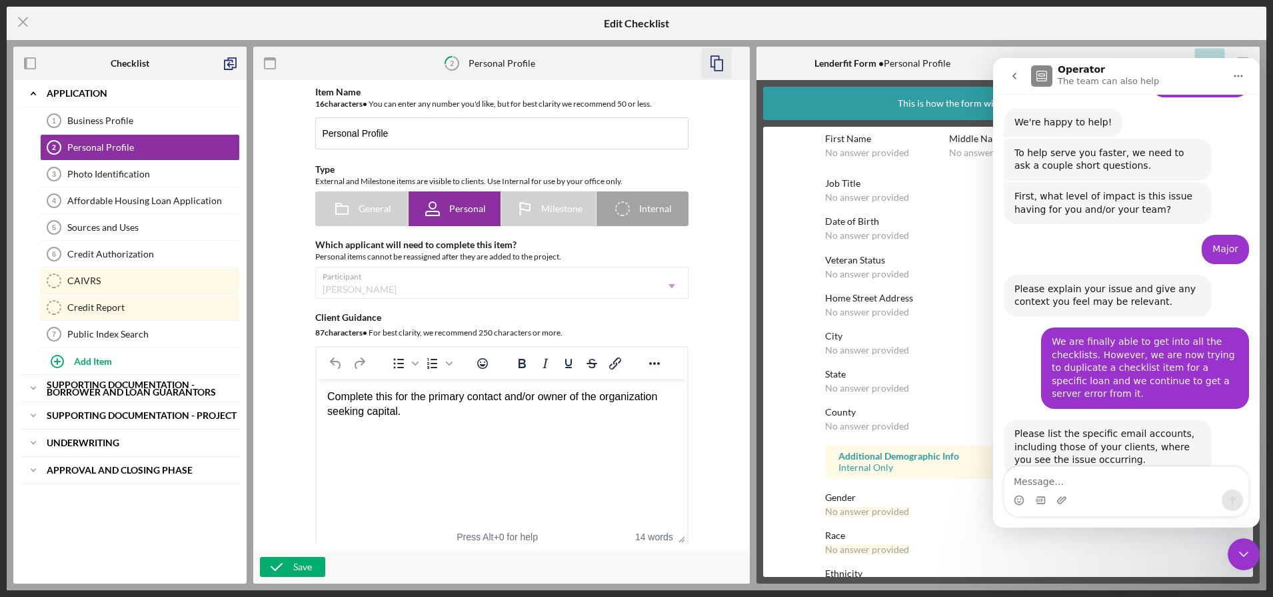
scroll to position [182, 0]
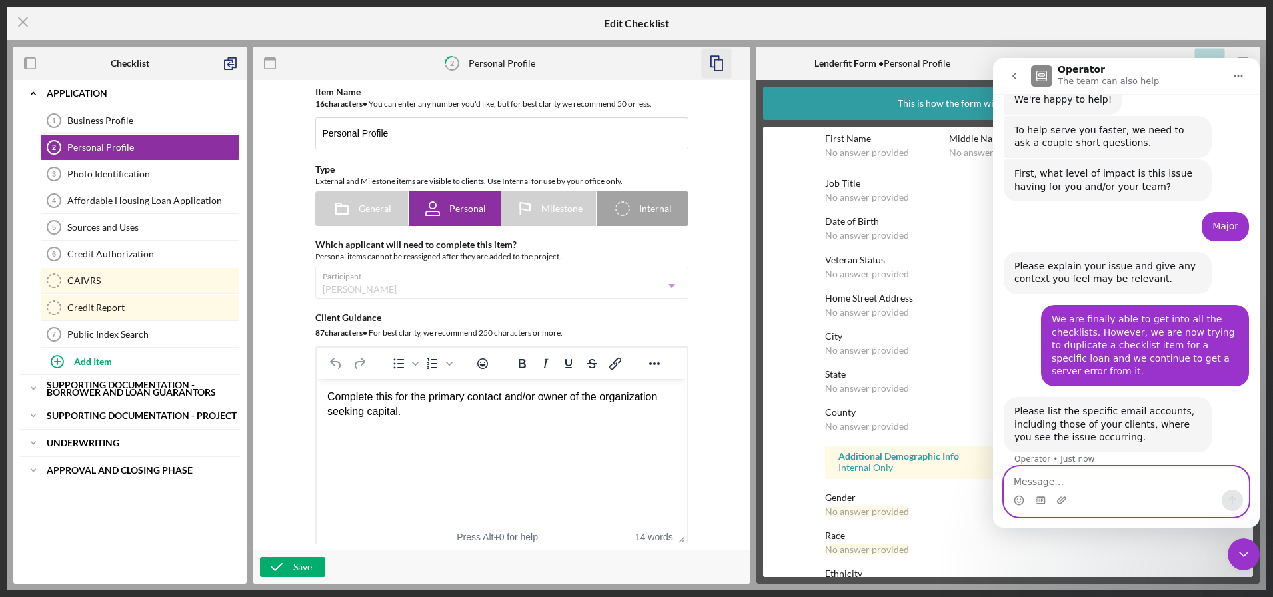
click at [1062, 482] on textarea "Message…" at bounding box center [1127, 478] width 244 height 23
type textarea "Phi Re"
click at [1090, 497] on div "Intercom messenger" at bounding box center [1127, 499] width 244 height 21
drag, startPoint x: 1090, startPoint y: 497, endPoint x: 1055, endPoint y: 490, distance: 36.0
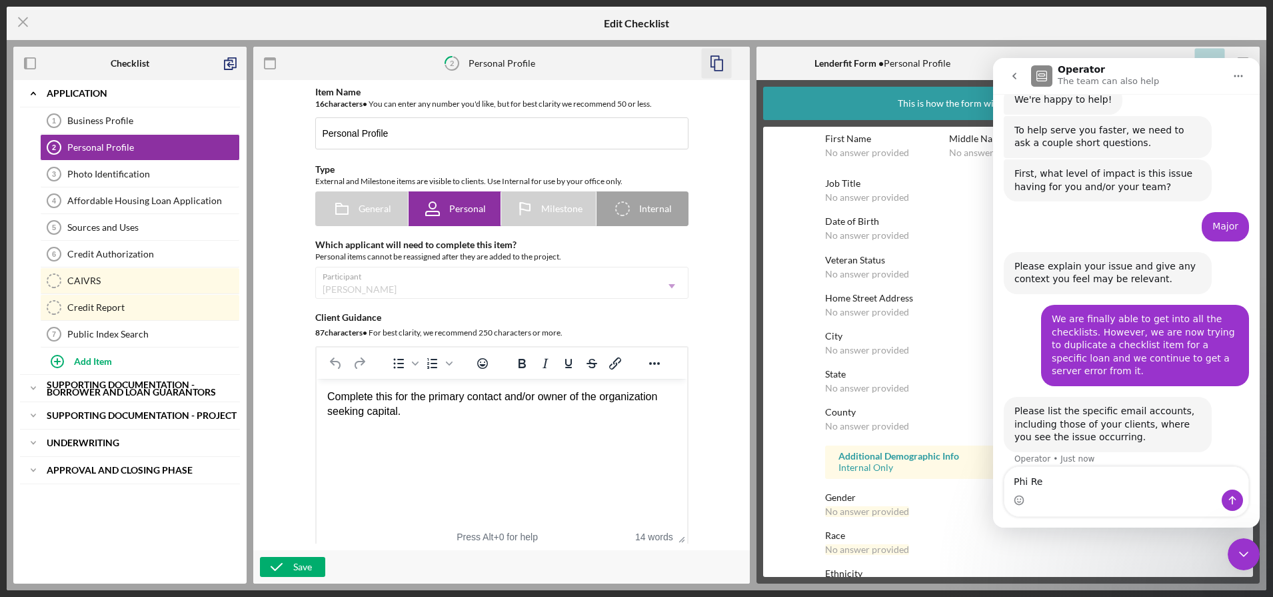
click at [1055, 490] on div "Intercom messenger" at bounding box center [1127, 499] width 244 height 21
click at [1008, 69] on button "go back" at bounding box center [1014, 75] width 25 height 25
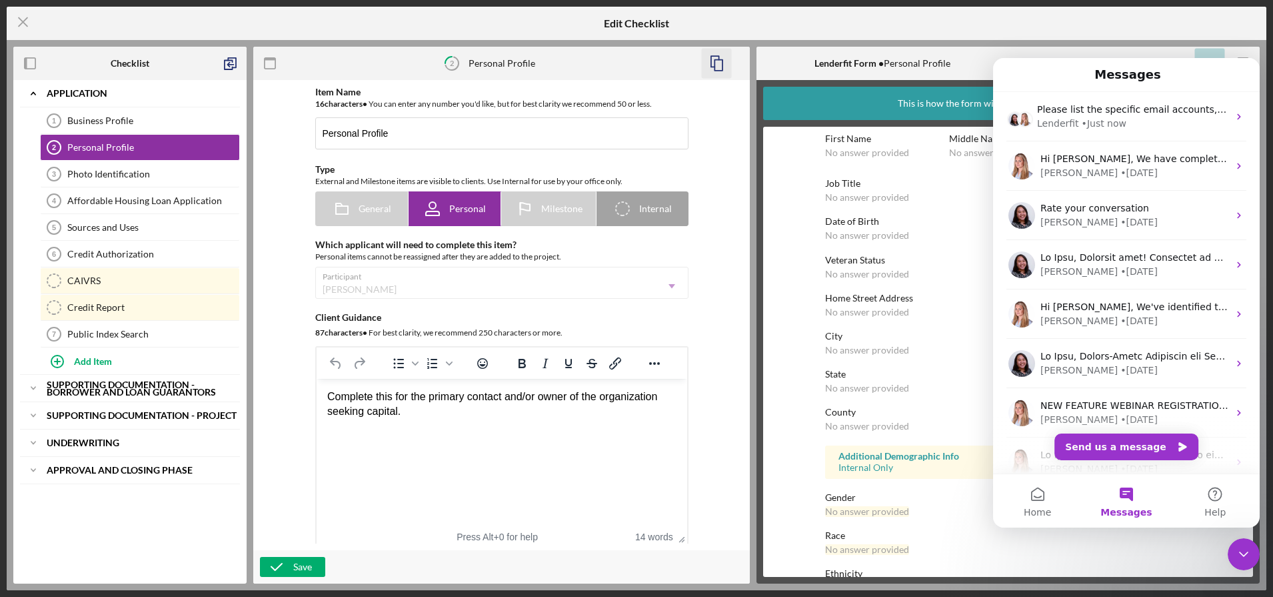
scroll to position [0, 0]
click at [1242, 551] on icon "Close Intercom Messenger" at bounding box center [1244, 554] width 16 height 16
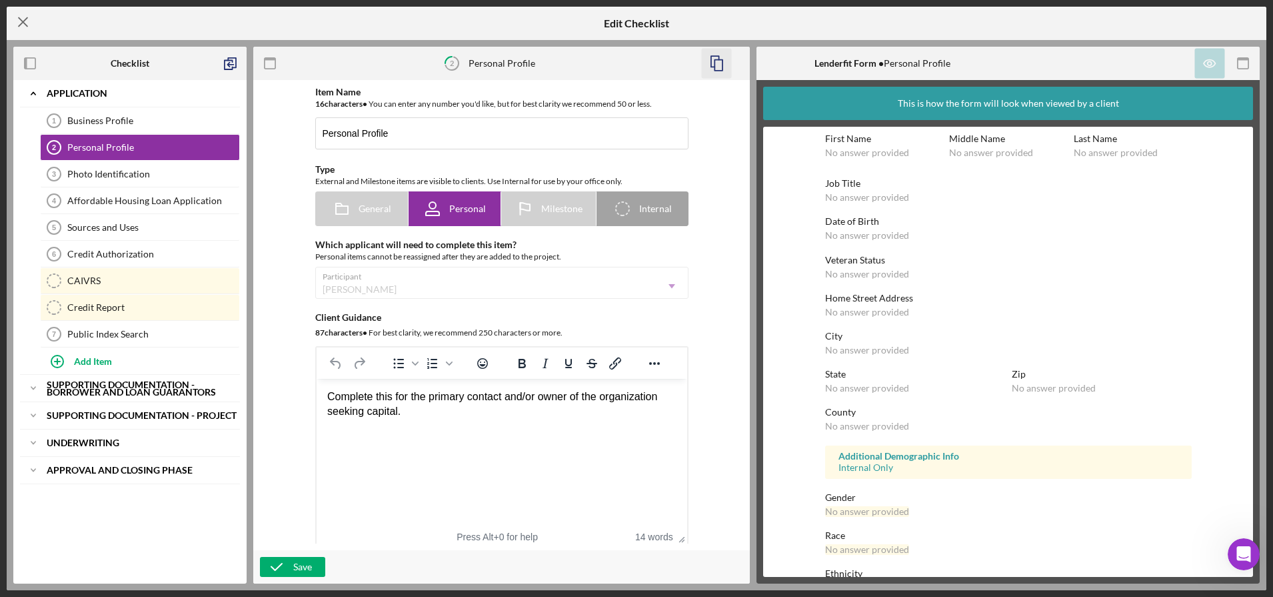
click at [24, 25] on icon "Icon/Menu Close" at bounding box center [23, 21] width 33 height 33
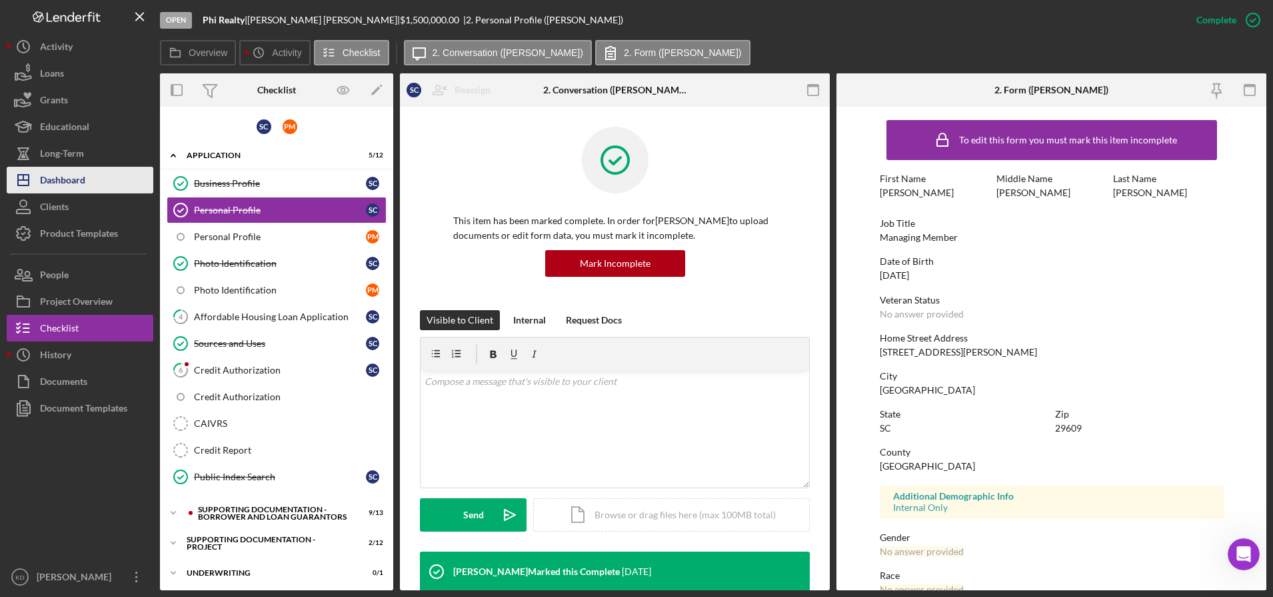
click at [63, 185] on div "Dashboard" at bounding box center [62, 182] width 45 height 30
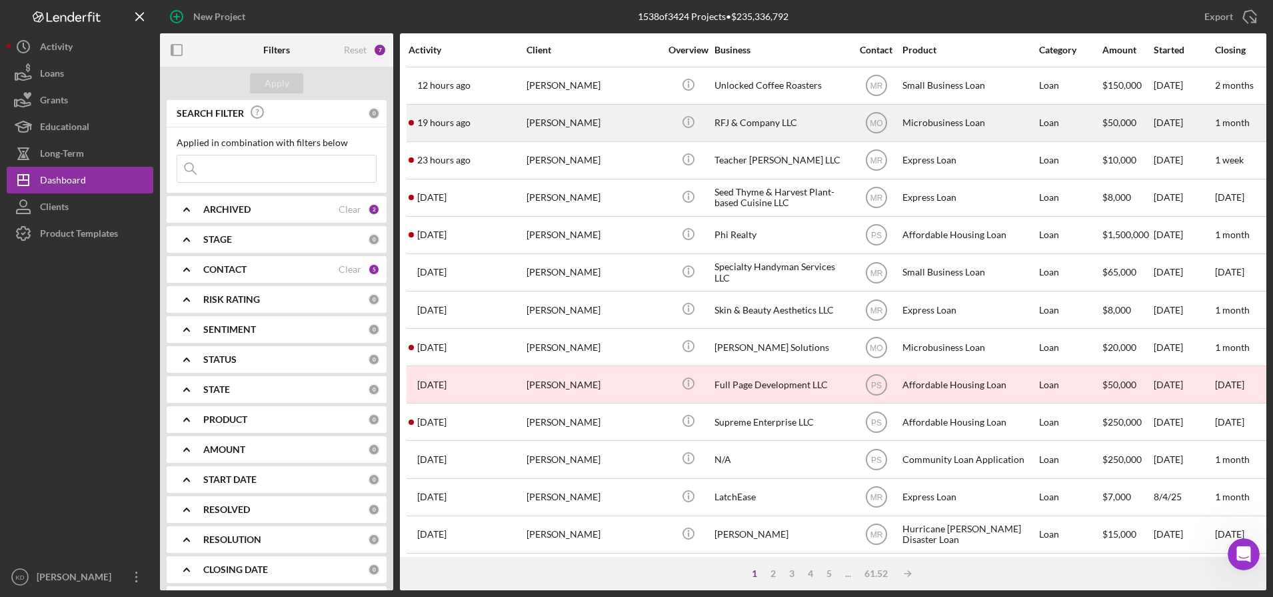
click at [611, 134] on div "[PERSON_NAME]" at bounding box center [593, 122] width 133 height 35
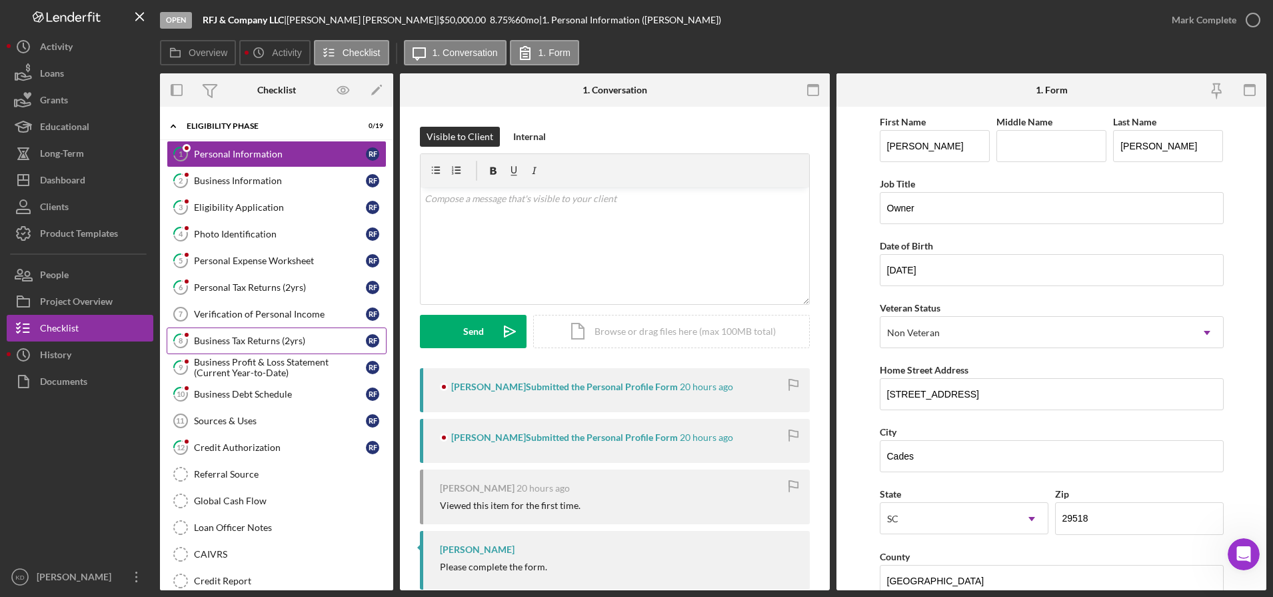
click at [280, 330] on link "8 Business Tax Returns (2yrs) R F" at bounding box center [277, 340] width 220 height 27
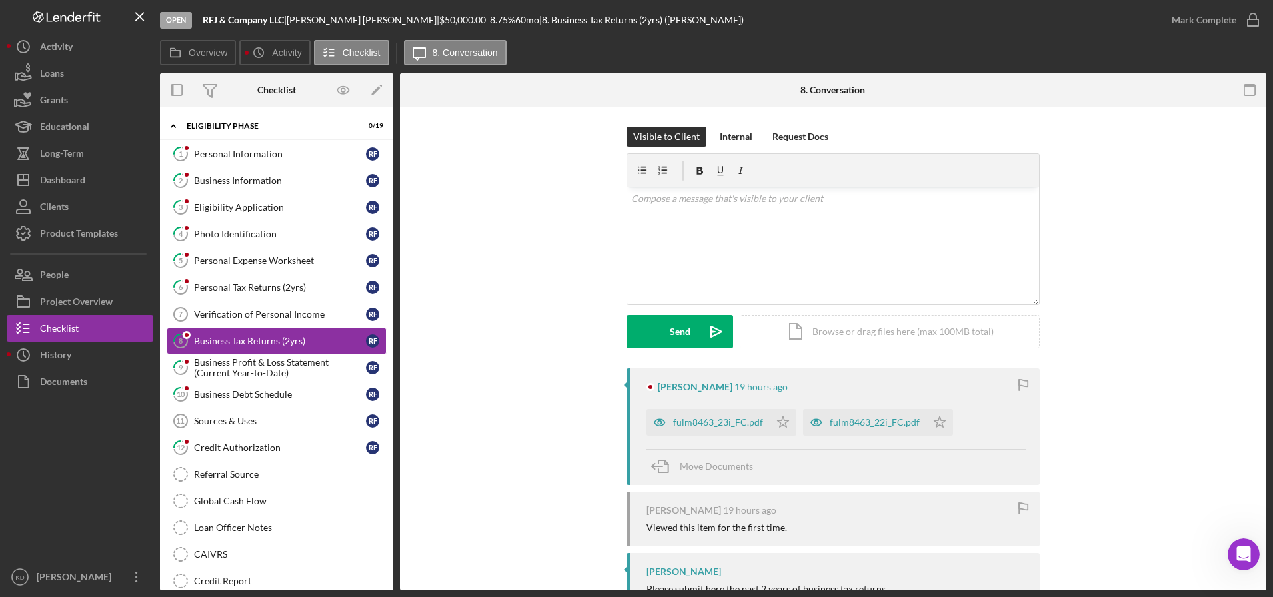
scroll to position [46, 0]
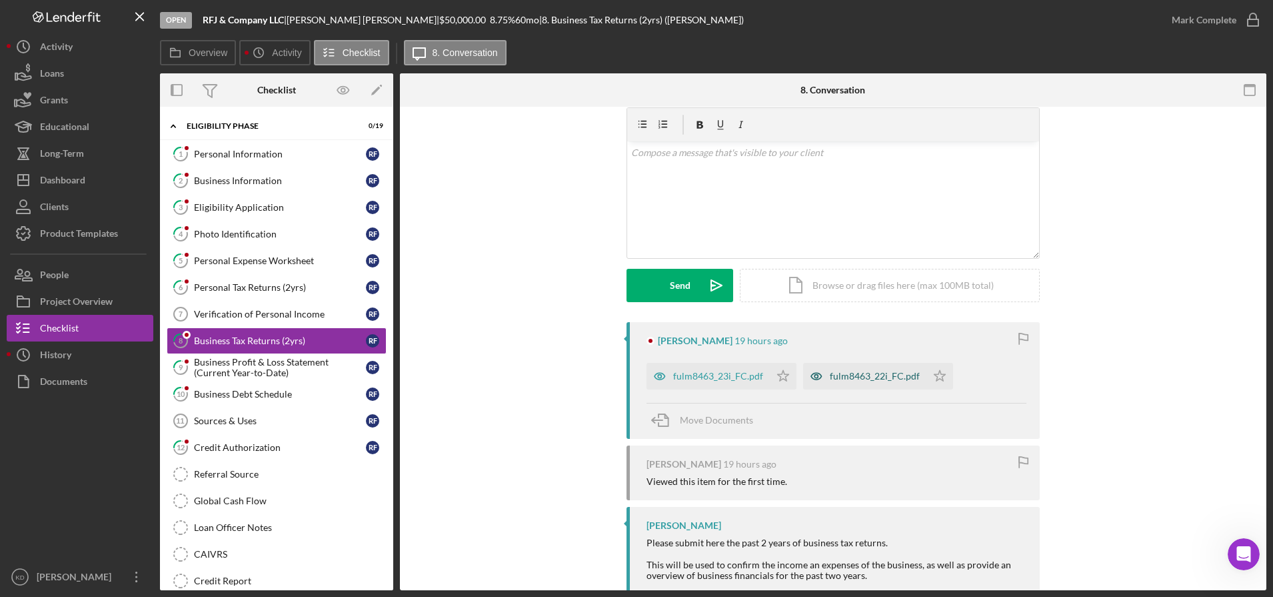
click at [876, 379] on div "fulm8463_22i_FC.pdf" at bounding box center [875, 376] width 90 height 11
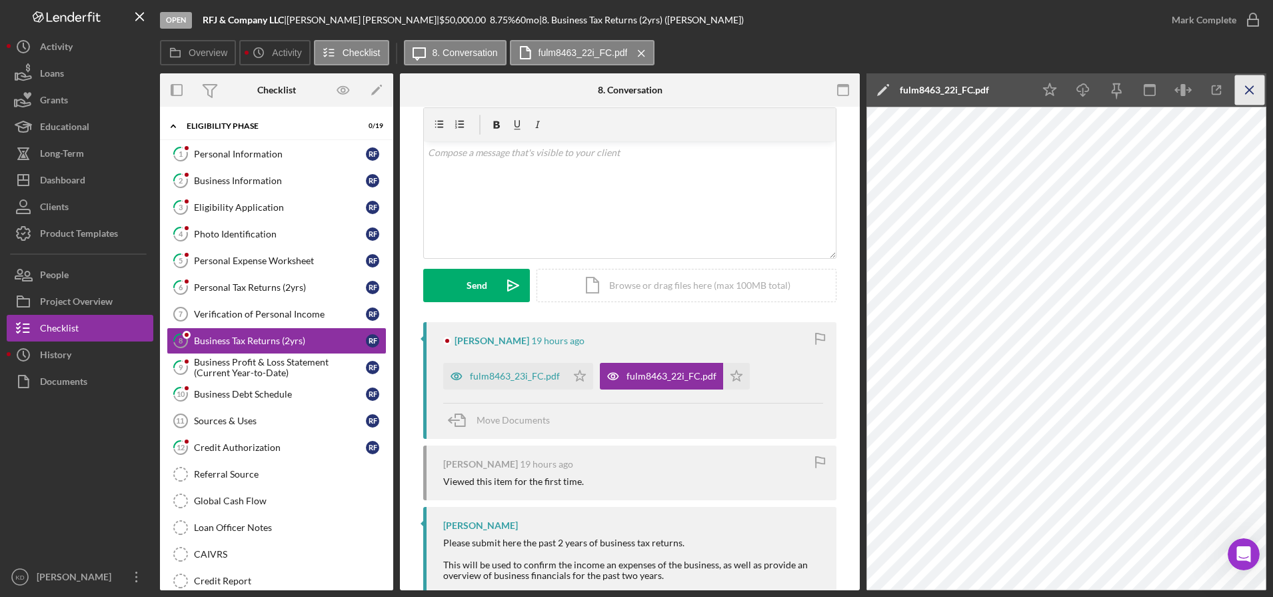
click at [1251, 88] on line "button" at bounding box center [1249, 89] width 7 height 7
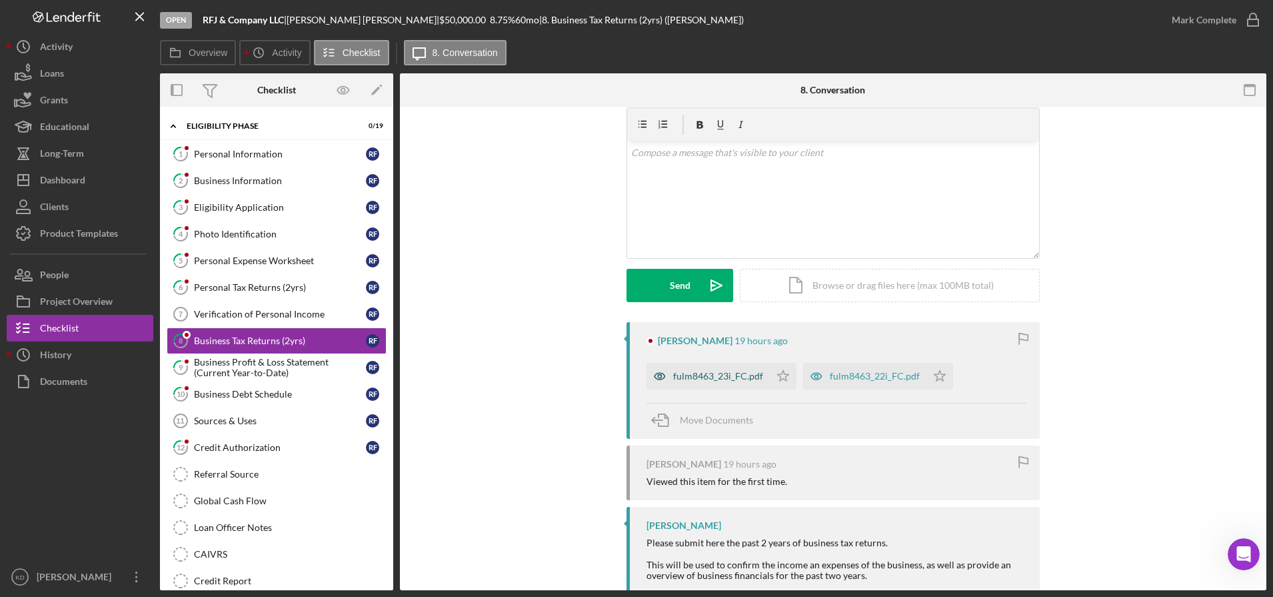
click at [713, 375] on div "fulm8463_23i_FC.pdf" at bounding box center [718, 376] width 90 height 11
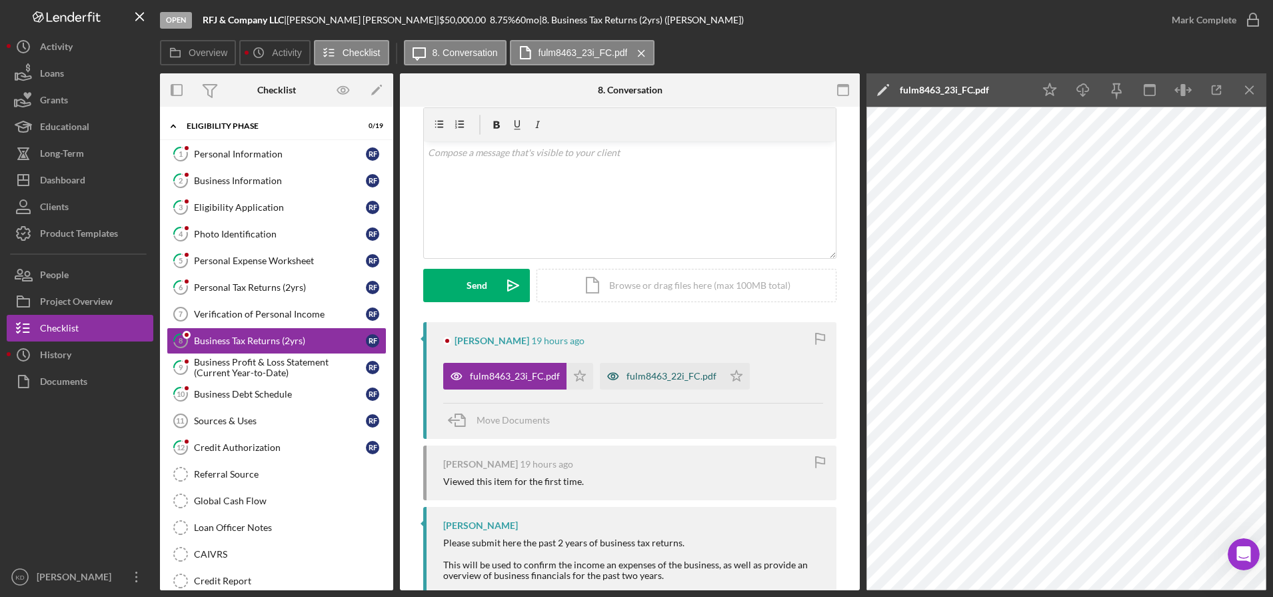
click at [659, 380] on div "fulm8463_22i_FC.pdf" at bounding box center [672, 376] width 90 height 11
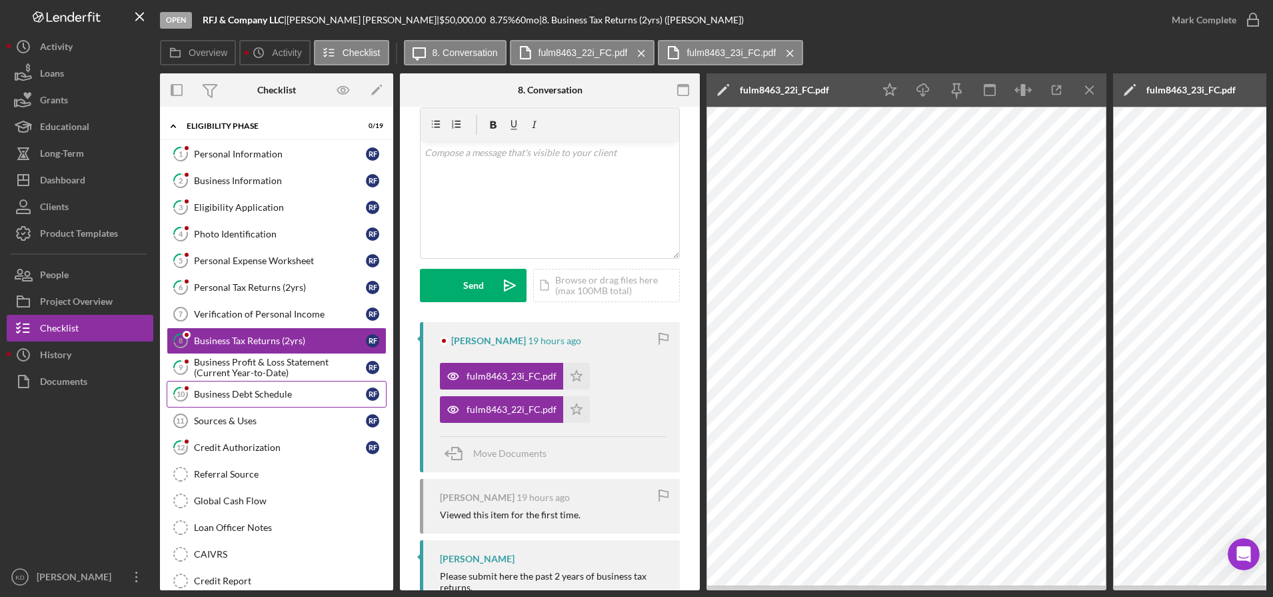
click at [253, 399] on div "Business Debt Schedule" at bounding box center [280, 394] width 172 height 11
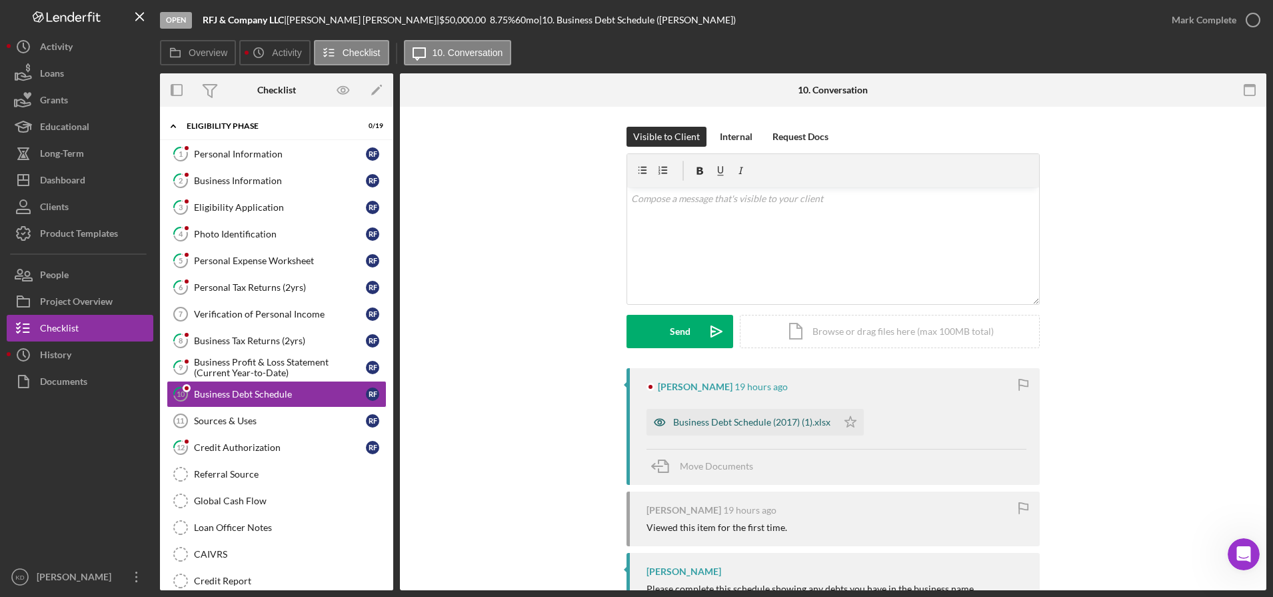
click at [735, 413] on div "Business Debt Schedule (2017) (1).xlsx" at bounding box center [742, 422] width 191 height 27
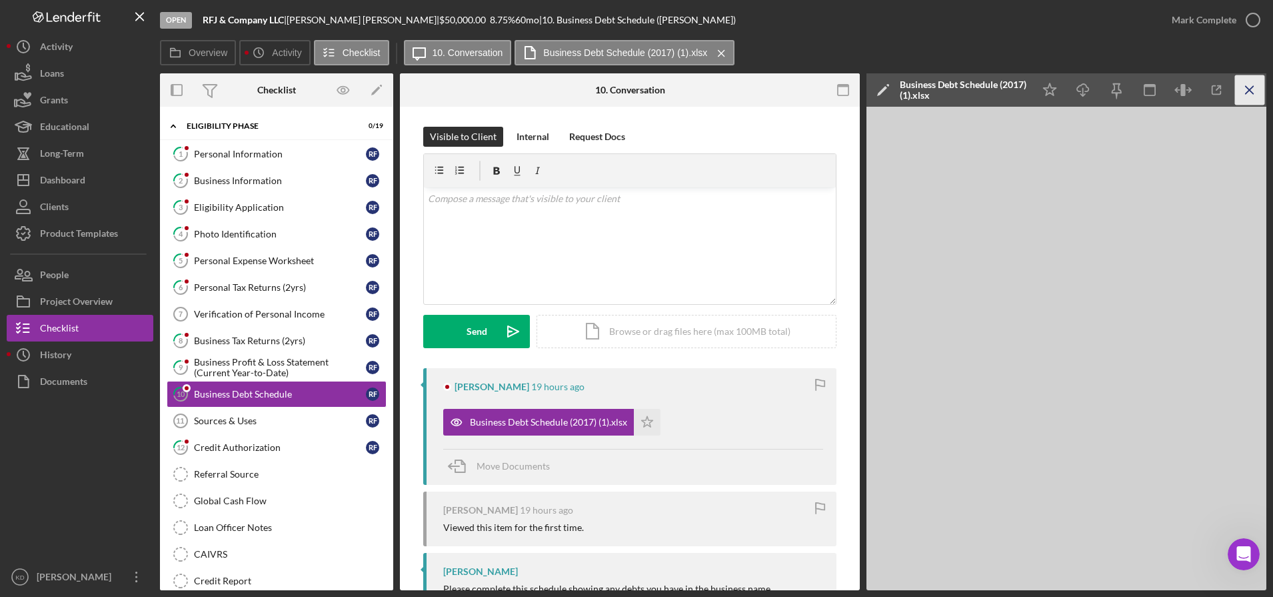
click at [1252, 97] on icon "Icon/Menu Close" at bounding box center [1250, 90] width 30 height 30
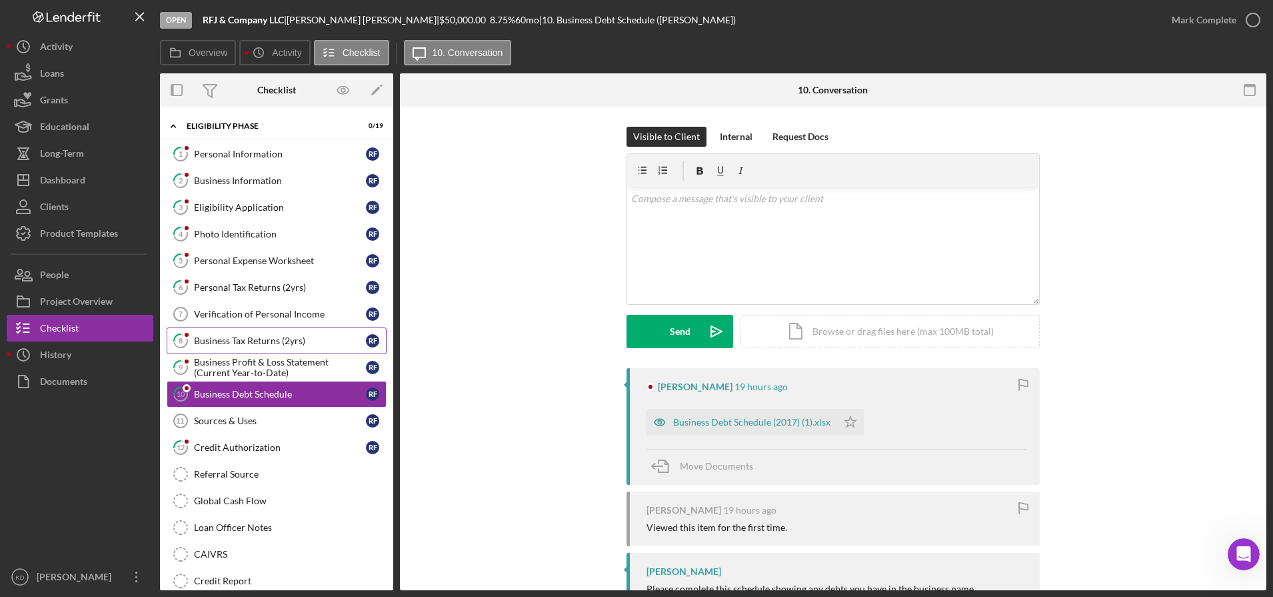
click at [276, 335] on div "Business Tax Returns (2yrs)" at bounding box center [280, 340] width 172 height 11
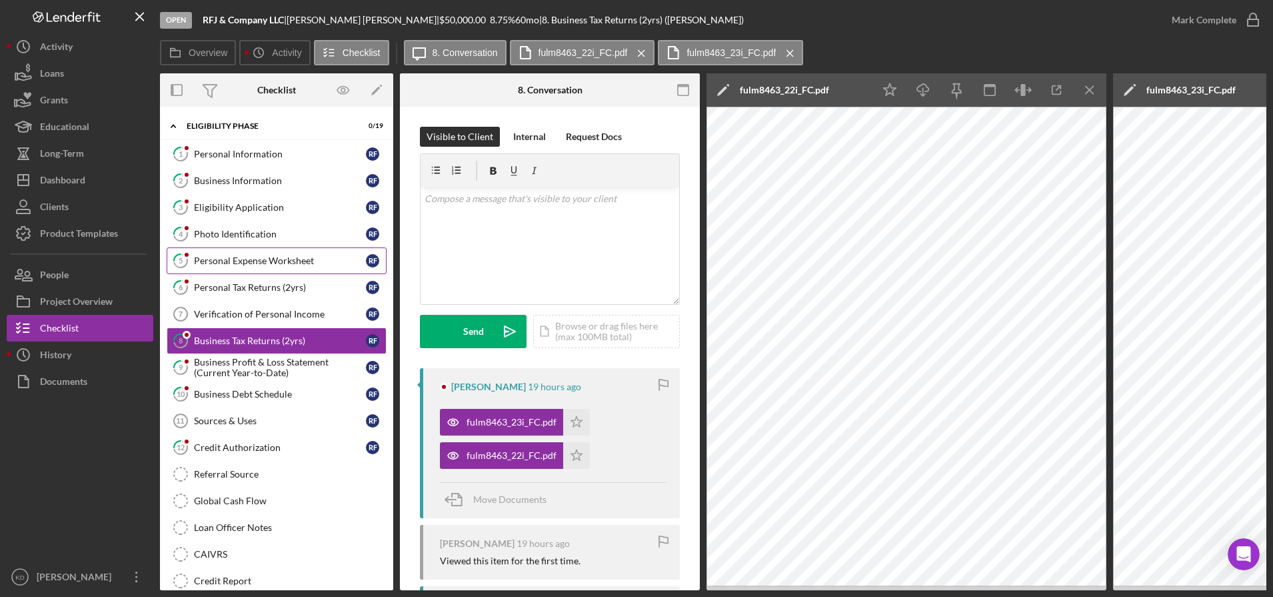
click at [251, 273] on link "5 Personal Expense Worksheet R F" at bounding box center [277, 260] width 220 height 27
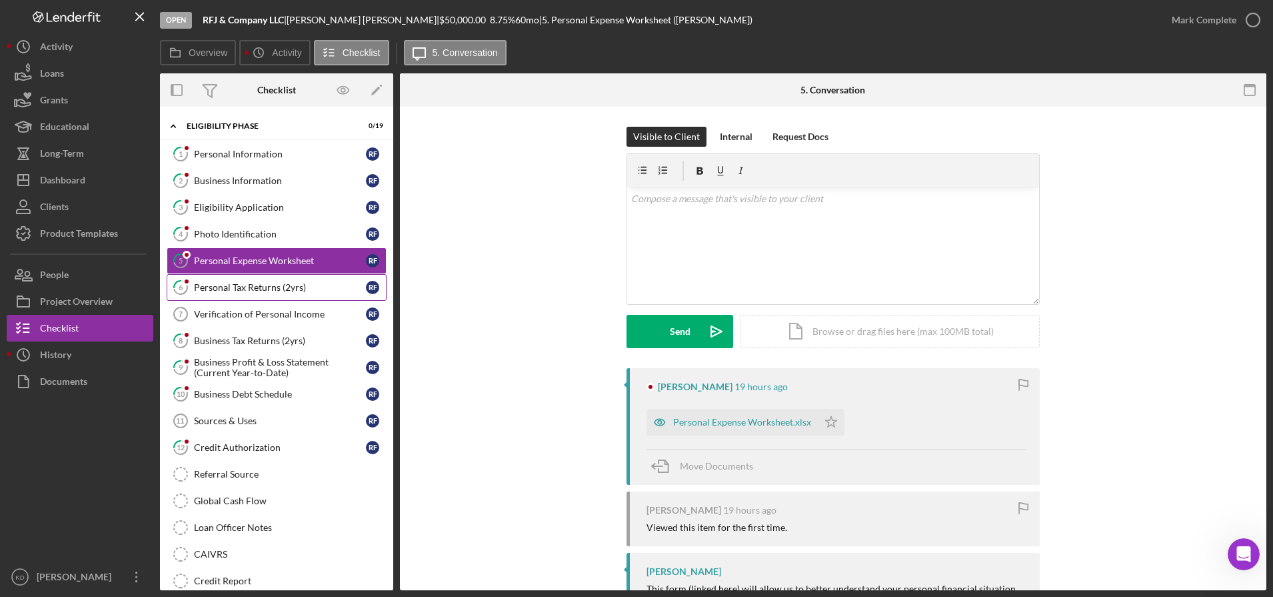
click at [260, 286] on div "Personal Tax Returns (2yrs)" at bounding box center [280, 287] width 172 height 11
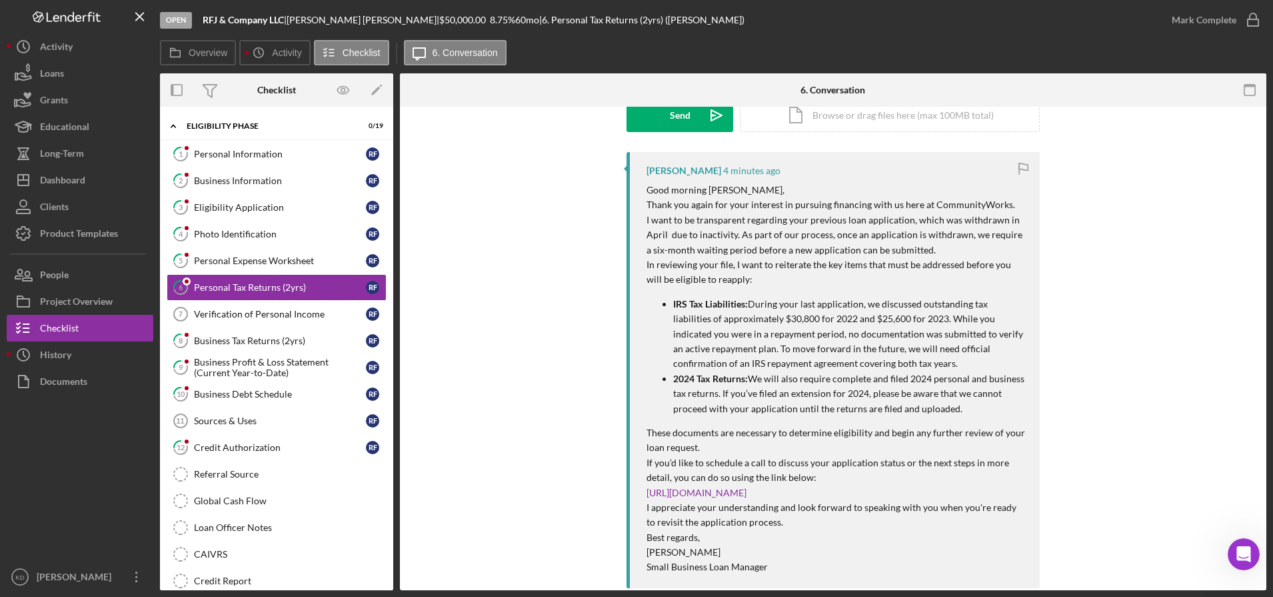
scroll to position [217, 0]
click at [515, 545] on div "[PERSON_NAME] 6 minutes ago Good morning [PERSON_NAME], Thank you again for you…" at bounding box center [833, 502] width 827 height 703
click at [116, 181] on button "Icon/Dashboard Dashboard" at bounding box center [80, 180] width 147 height 27
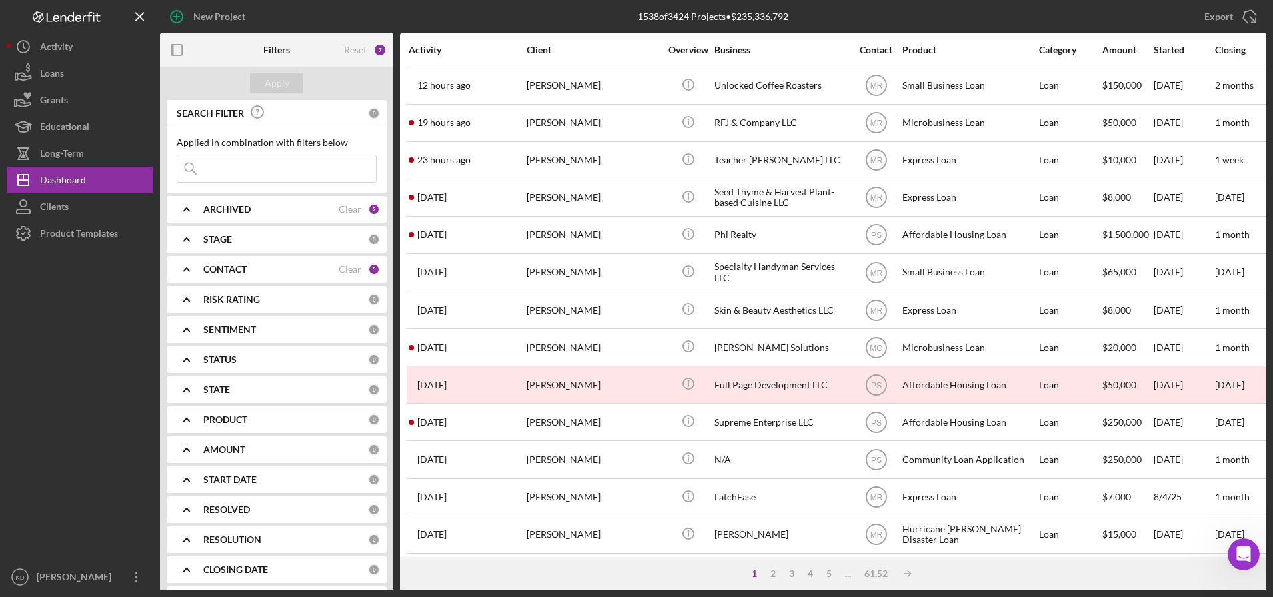
click at [1098, 27] on div "Export Icon/Export" at bounding box center [1082, 16] width 369 height 33
